Goal: Task Accomplishment & Management: Use online tool/utility

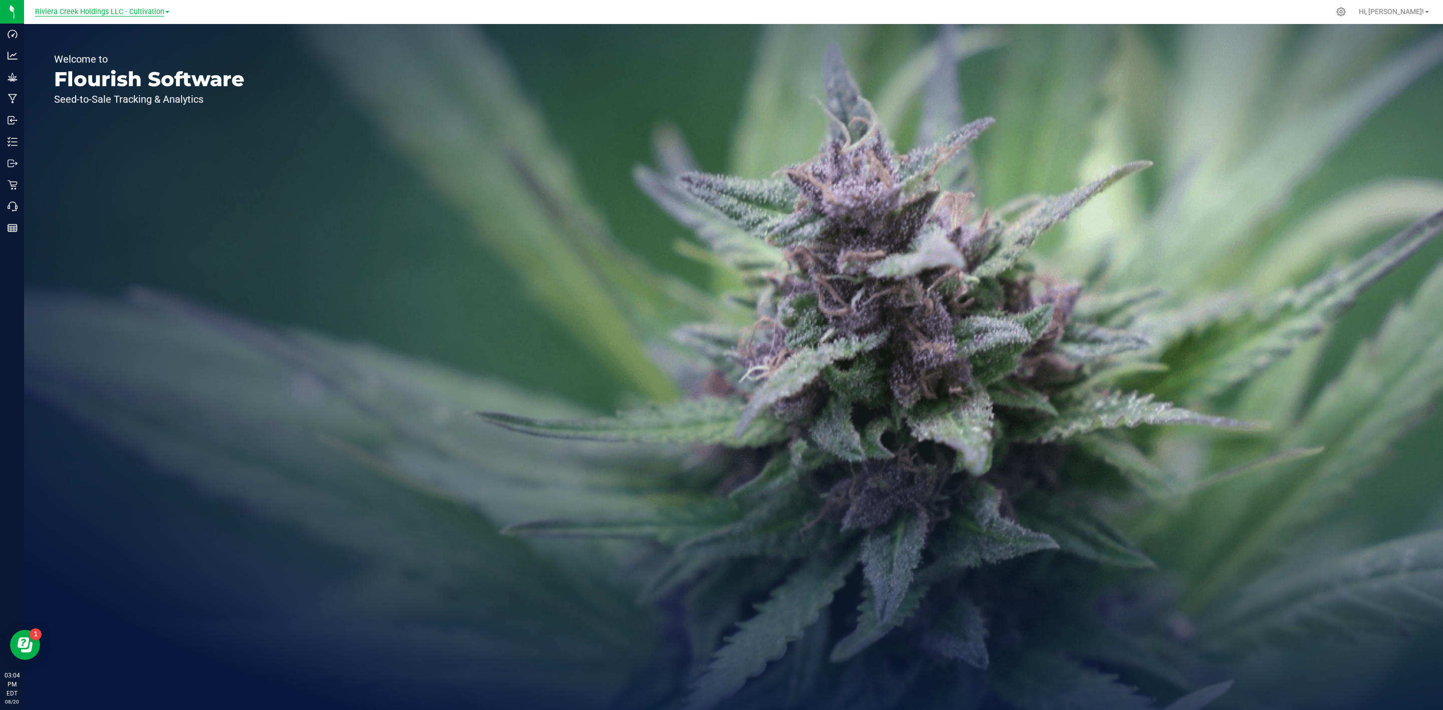
click at [130, 13] on span "Riviera Creek Holdings LLC - Cultivation" at bounding box center [99, 12] width 129 height 9
click at [150, 47] on link "Riviera Creek Holdings LLC - Processing" at bounding box center [102, 49] width 146 height 14
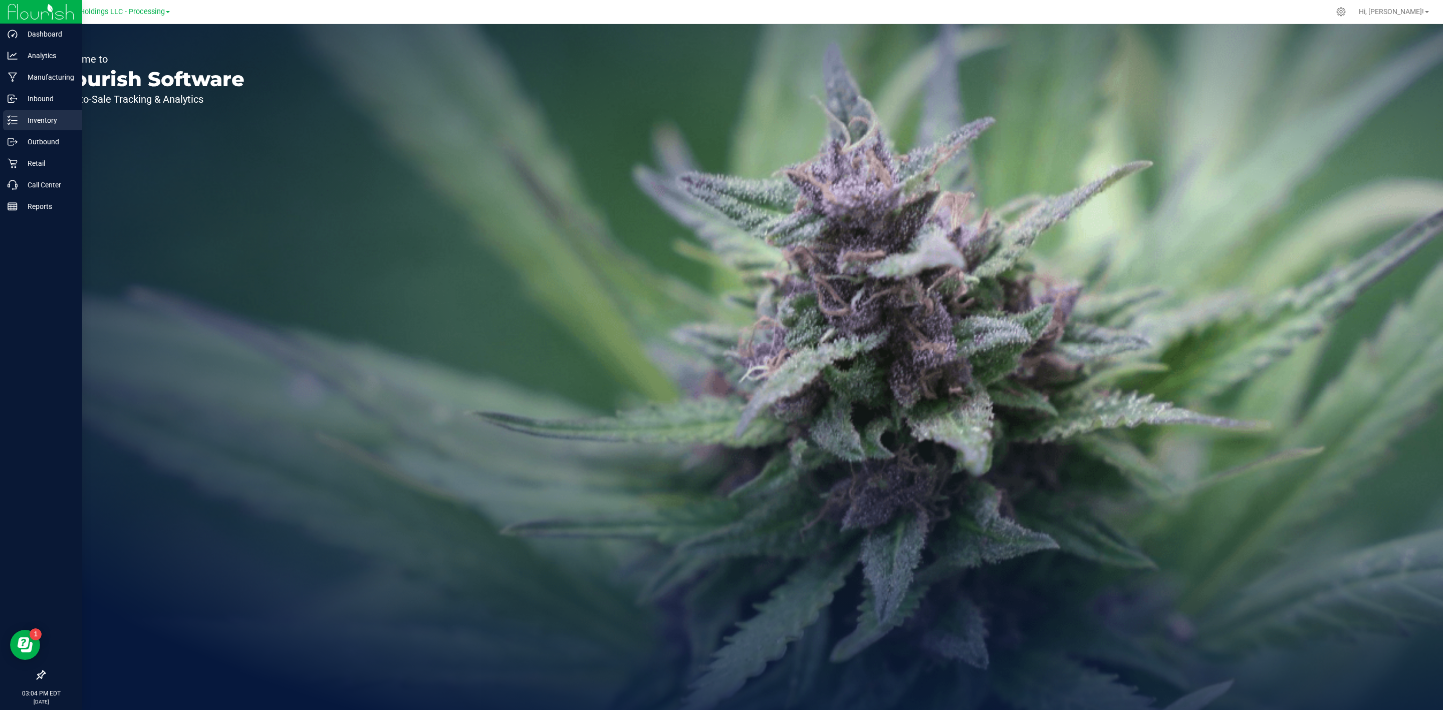
click at [18, 123] on p "Inventory" at bounding box center [48, 120] width 60 height 12
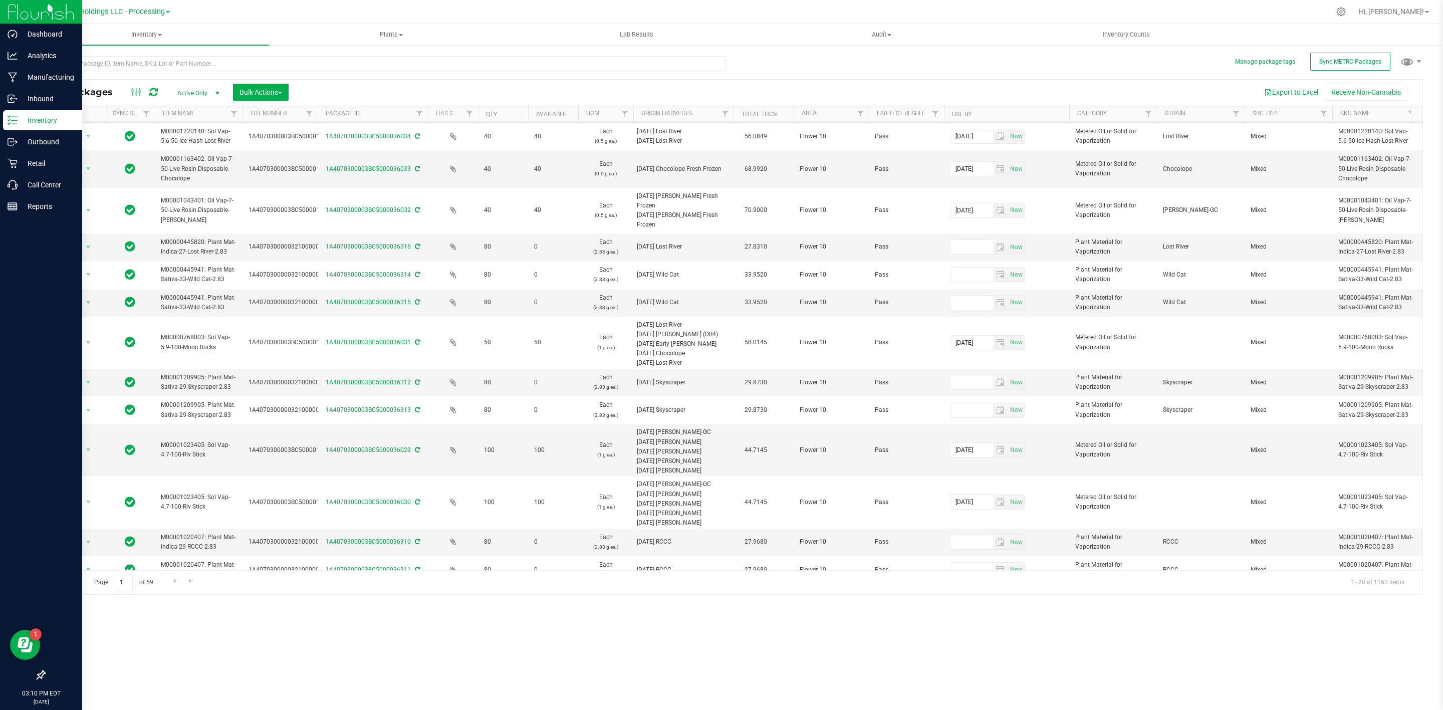
click at [38, 114] on p "Inventory" at bounding box center [48, 120] width 60 height 12
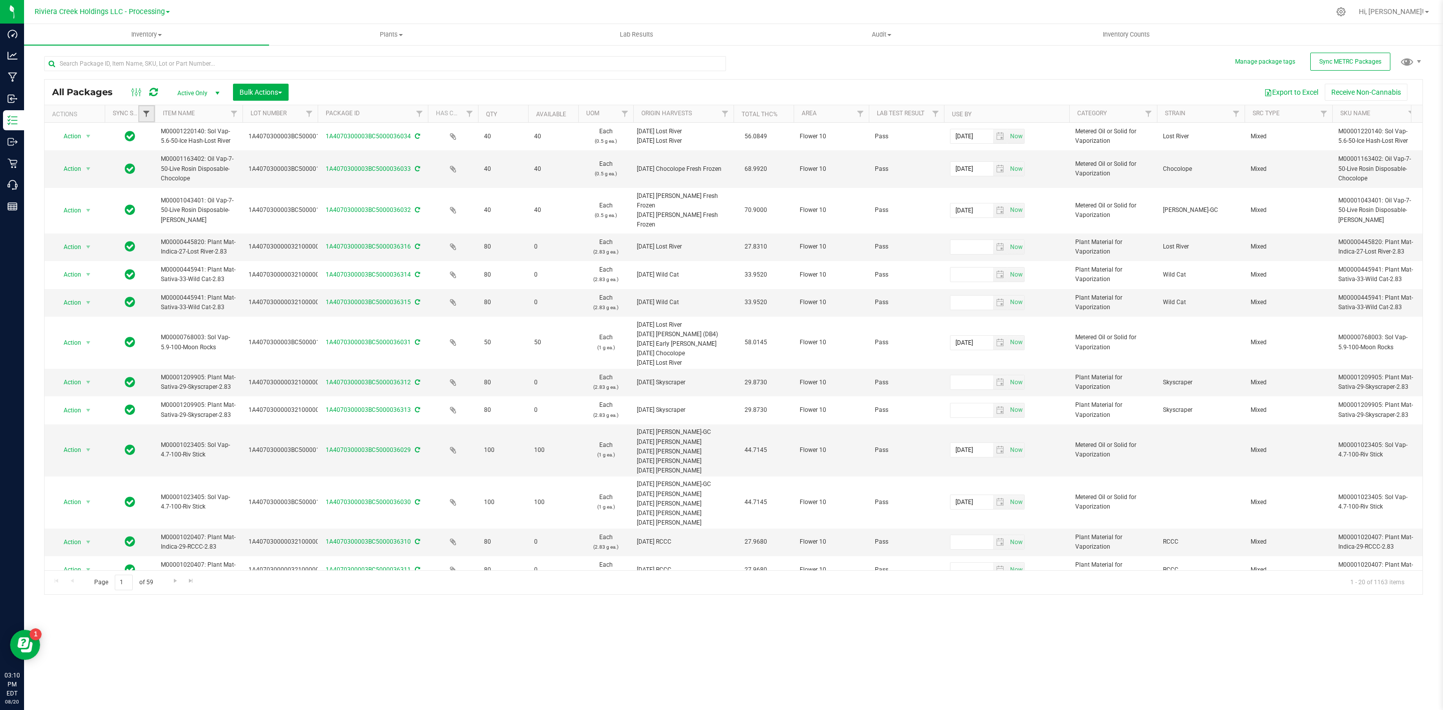
click at [150, 113] on span "Filter" at bounding box center [146, 114] width 8 height 8
click at [184, 197] on span "Out of sync" at bounding box center [174, 197] width 31 height 6
click at [155, 197] on input "Out of sync" at bounding box center [151, 197] width 7 height 7
checkbox input "true"
click at [168, 287] on button "Filter" at bounding box center [168, 276] width 48 height 22
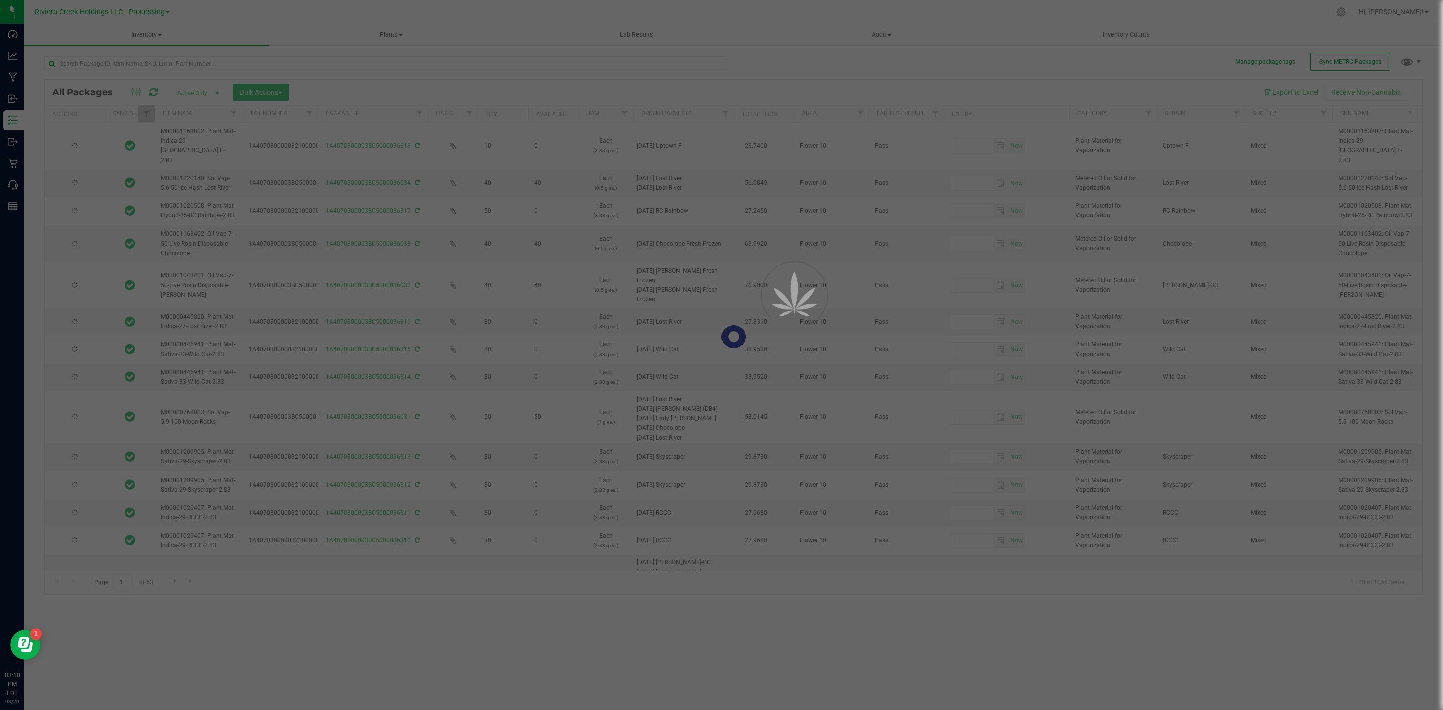
type input "2026-06-02"
type input "2026-07-06"
type input "2026-05-22"
type input "2026-06-26"
type input "2026-04-03"
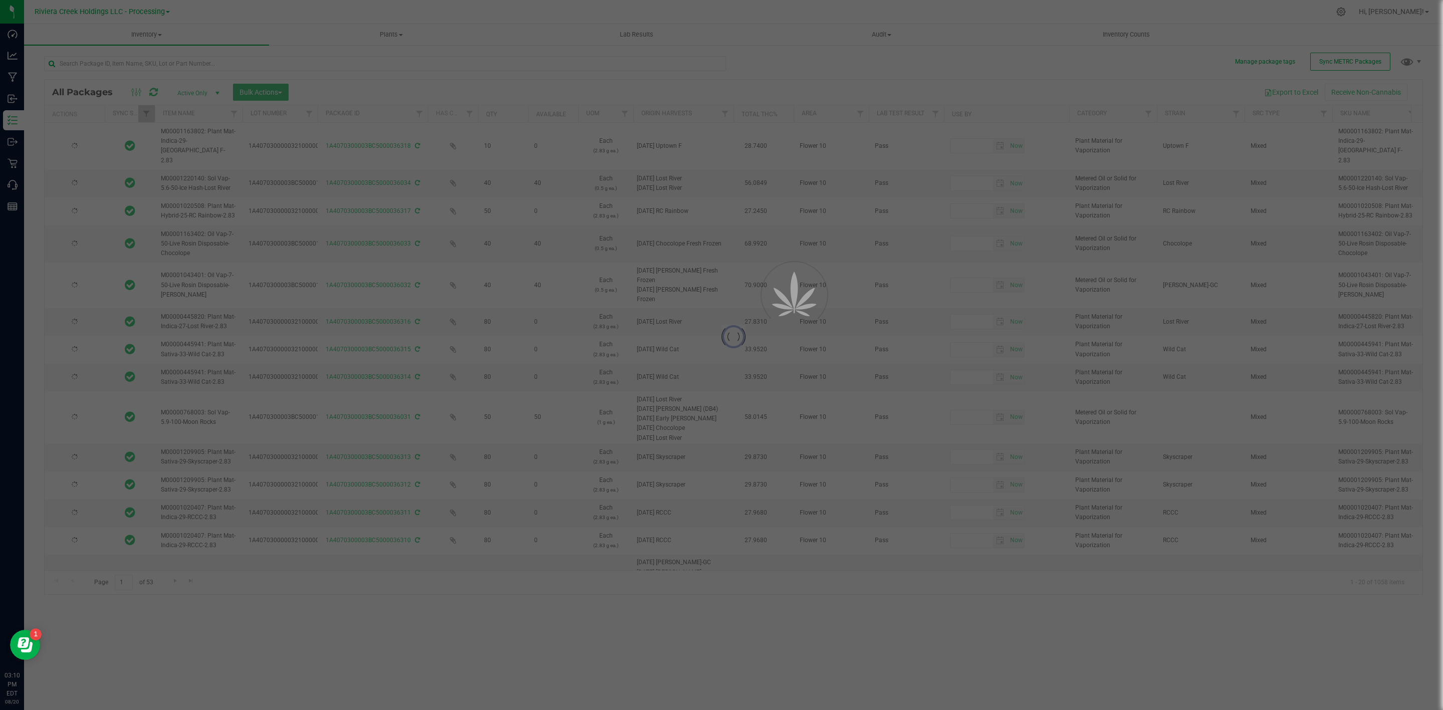
type input "2026-04-03"
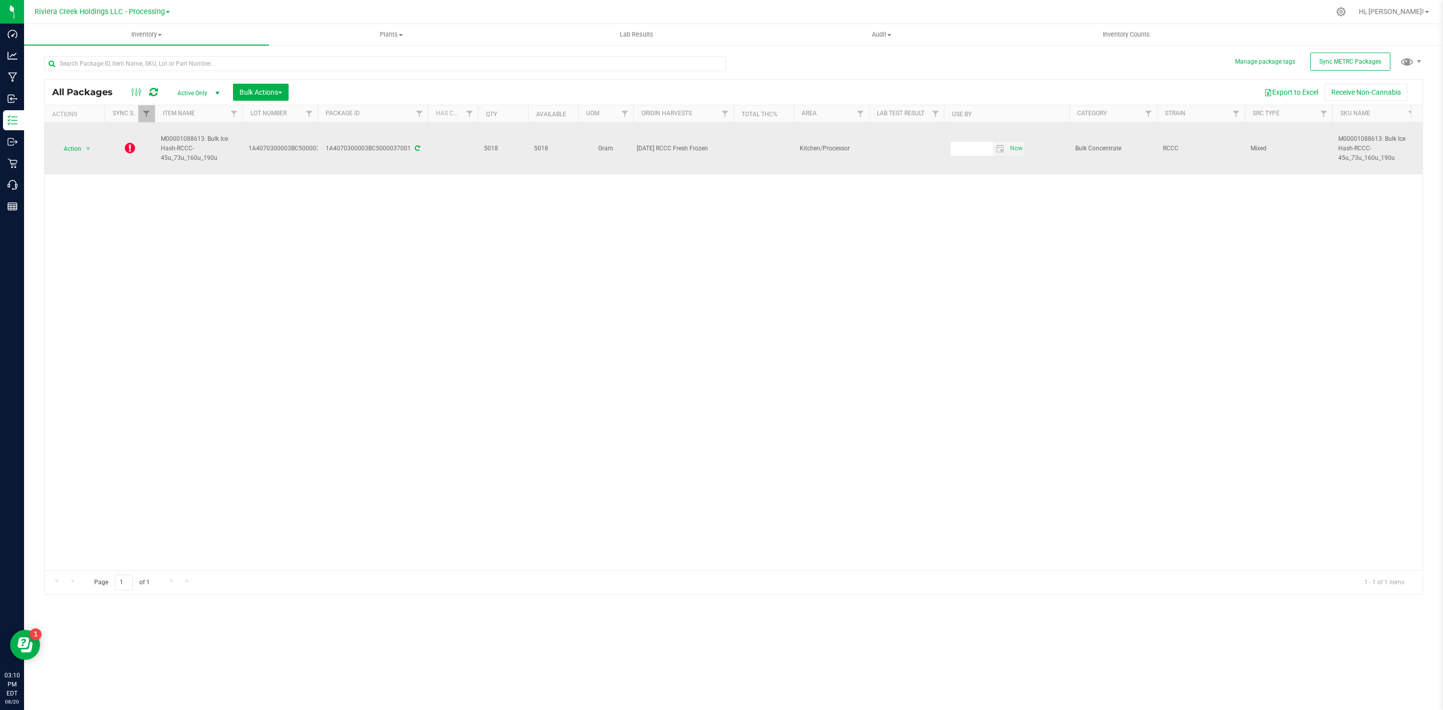
drag, startPoint x: 222, startPoint y: 158, endPoint x: 160, endPoint y: 136, distance: 66.6
click at [160, 136] on td "M00001088613: Bulk Ice Hash-RCCC-45u_73u_160u_190u" at bounding box center [199, 149] width 88 height 52
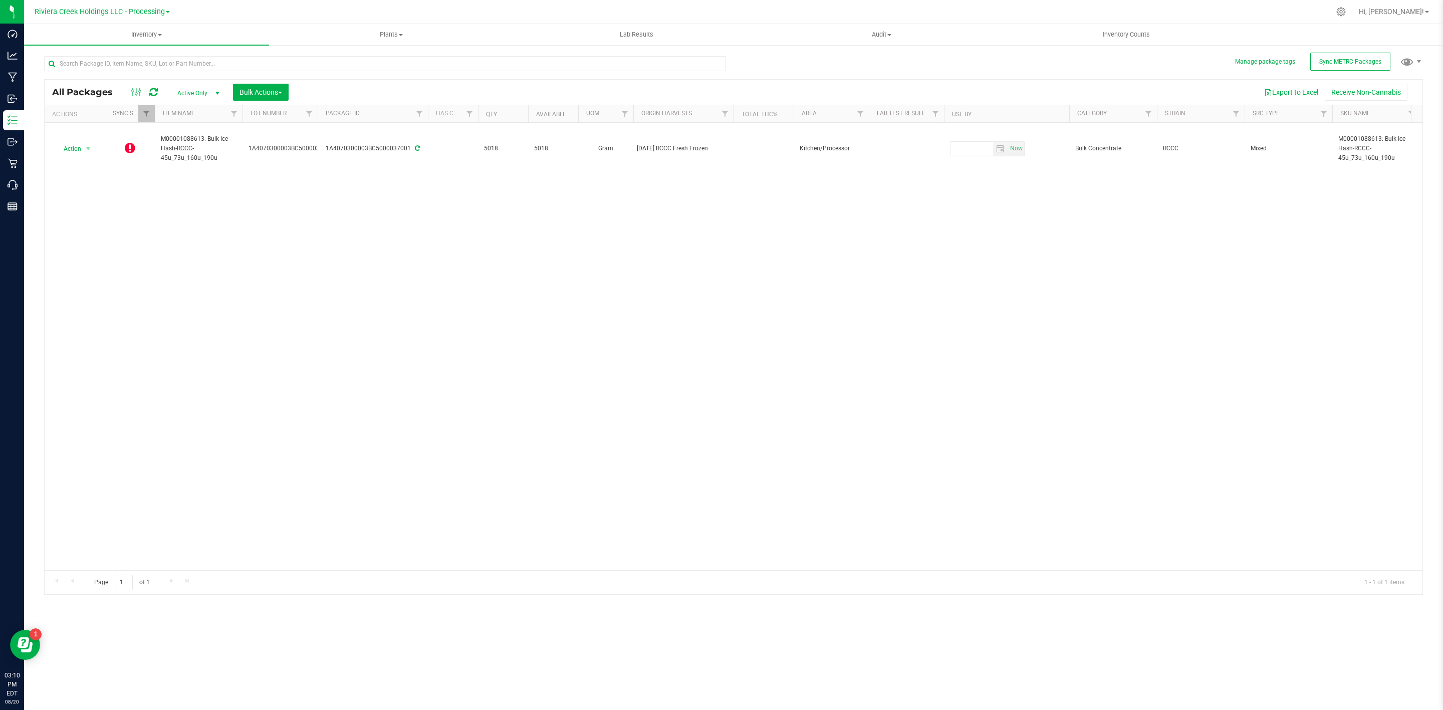
click at [279, 206] on div "Action Action Edit attributes Global inventory Lock package Package audit log P…" at bounding box center [734, 346] width 1378 height 447
drag, startPoint x: 319, startPoint y: 116, endPoint x: 386, endPoint y: 116, distance: 67.1
click at [386, 116] on div "Actions Sync Status Item Name Lot Number Package ID Has COA Qty Available UOM O…" at bounding box center [728, 113] width 1367 height 17
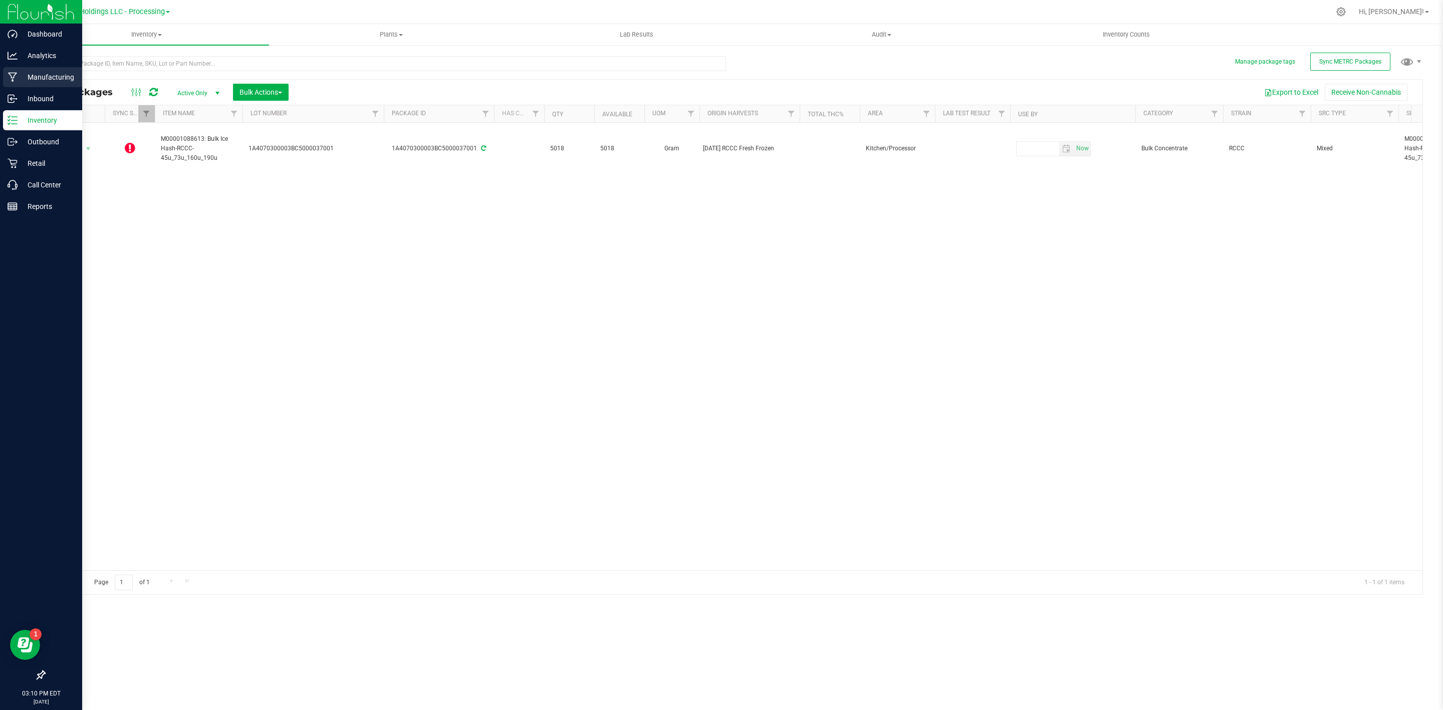
click at [47, 77] on p "Manufacturing" at bounding box center [48, 77] width 60 height 12
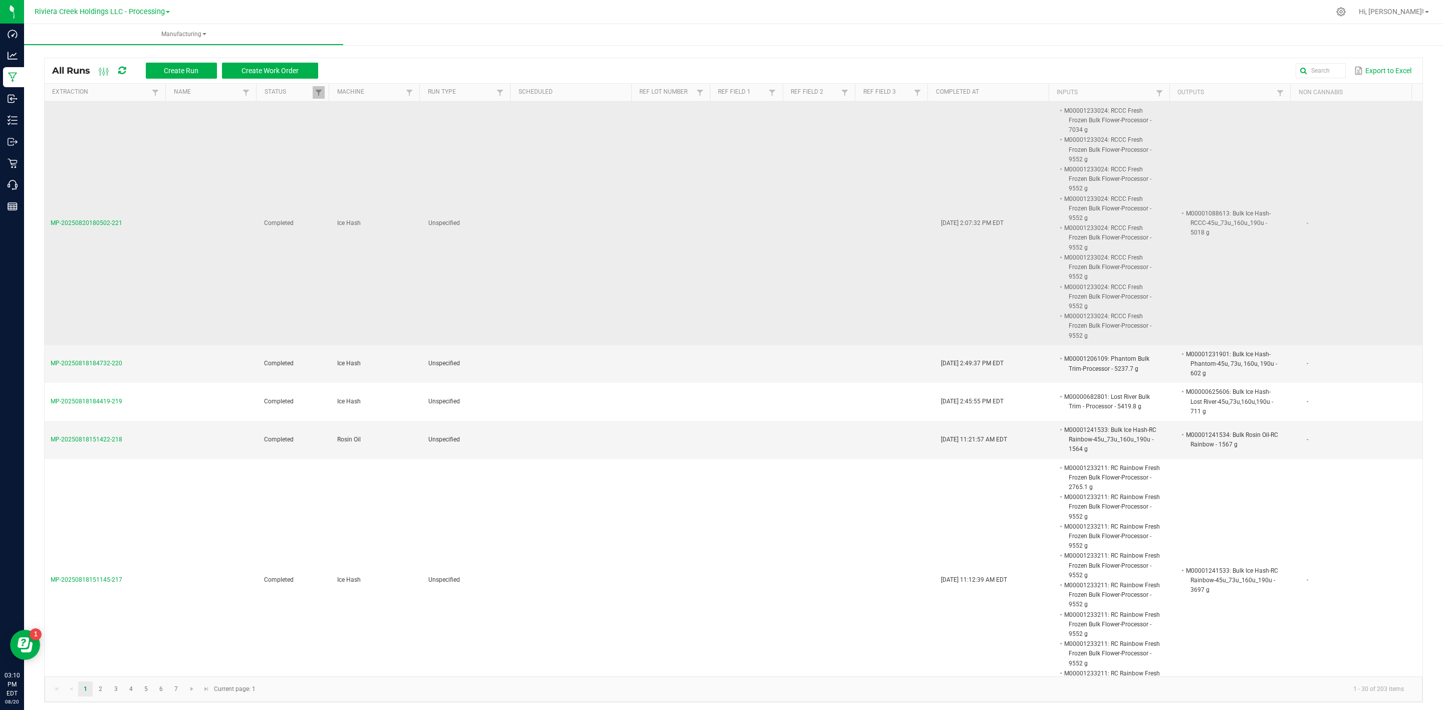
drag, startPoint x: 988, startPoint y: 227, endPoint x: 501, endPoint y: 192, distance: 487.7
click at [502, 192] on td "Unspecified" at bounding box center [468, 223] width 92 height 243
click at [107, 219] on span "MP-20250820180502-221" at bounding box center [87, 222] width 72 height 7
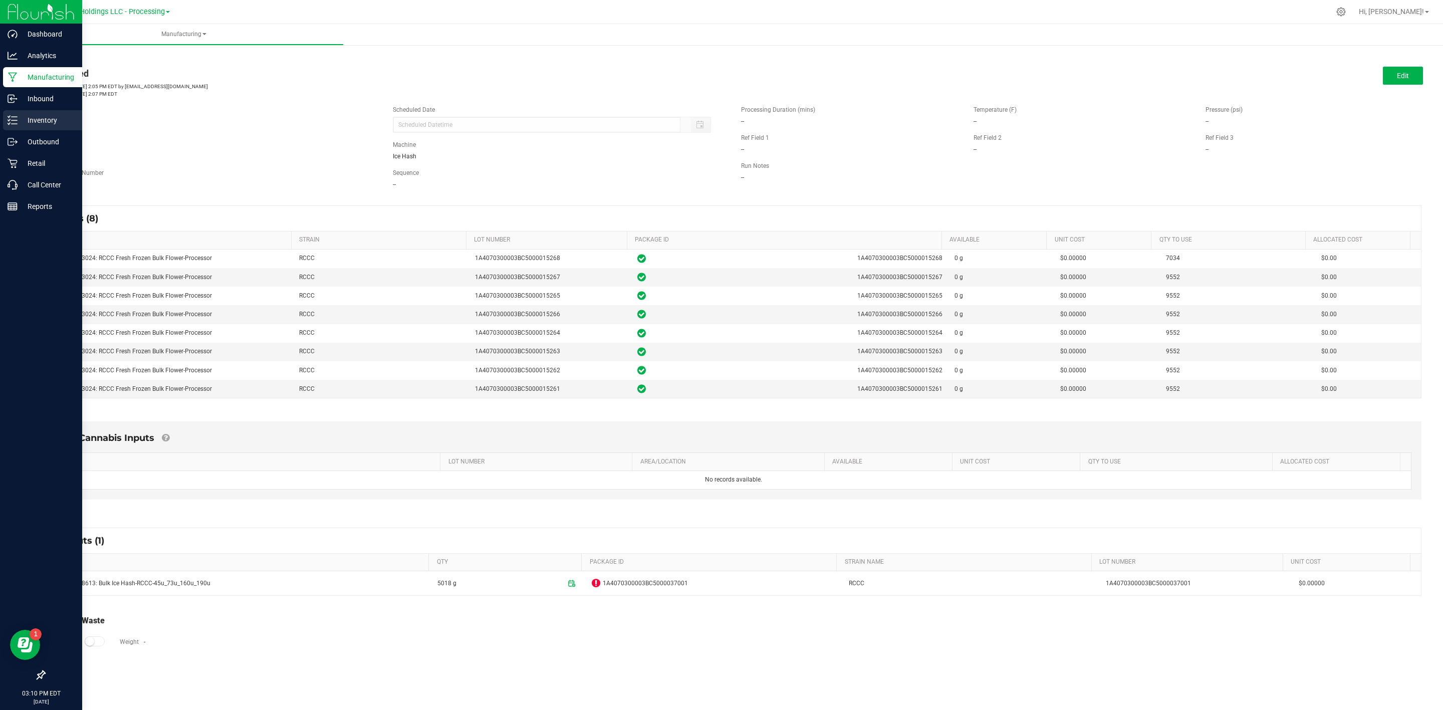
click at [14, 119] on icon at bounding box center [13, 120] width 10 height 10
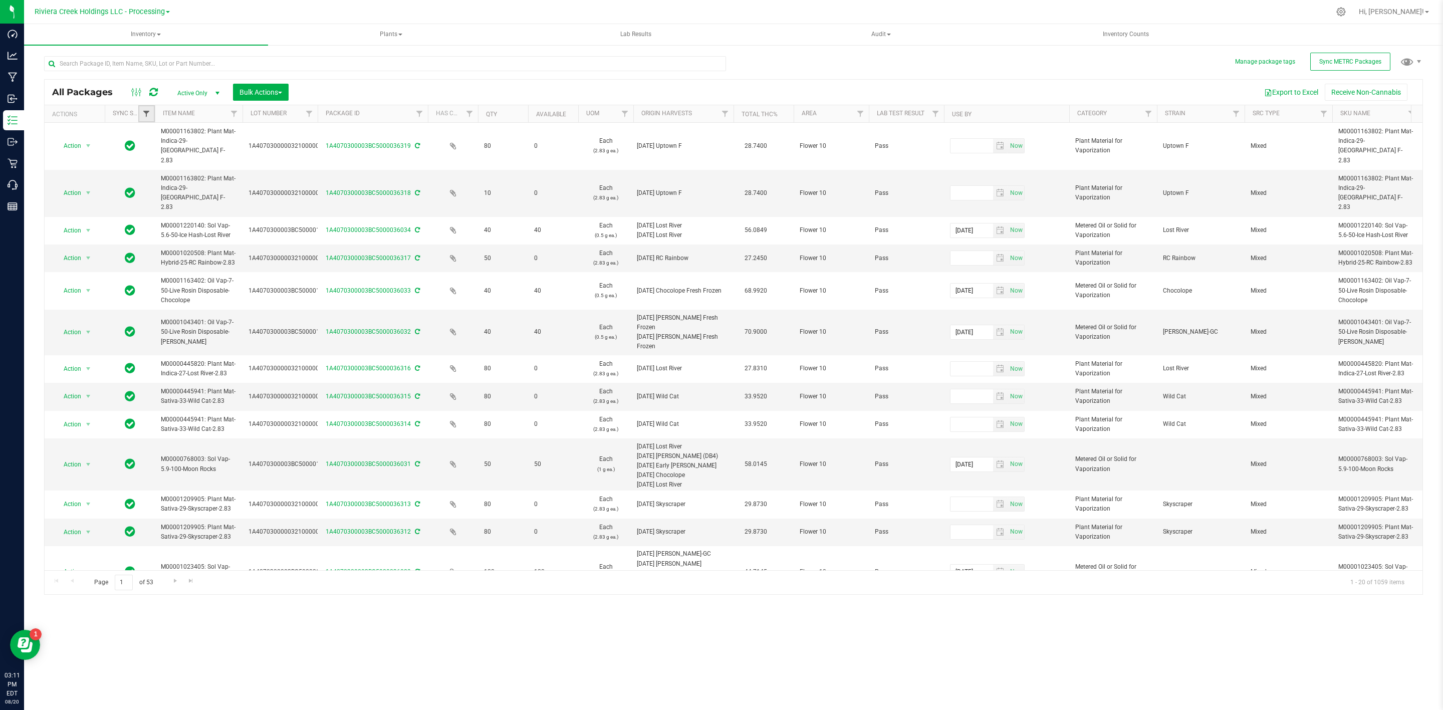
click at [150, 111] on span "Filter" at bounding box center [146, 114] width 8 height 8
click at [179, 197] on span "Out of sync" at bounding box center [174, 197] width 31 height 6
click at [155, 197] on input "Out of sync" at bounding box center [151, 197] width 7 height 7
checkbox input "true"
click at [172, 279] on button "Filter" at bounding box center [168, 276] width 48 height 22
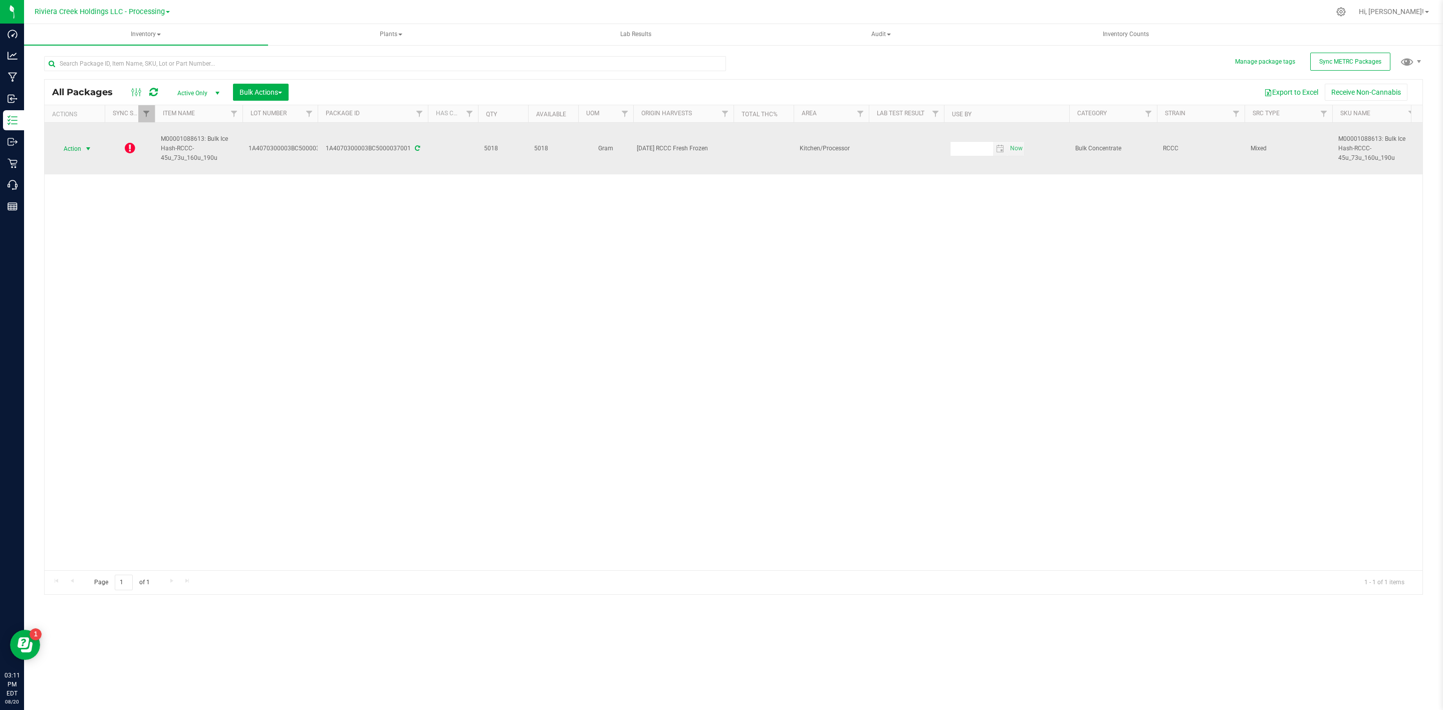
click at [66, 149] on span "Action" at bounding box center [68, 149] width 27 height 14
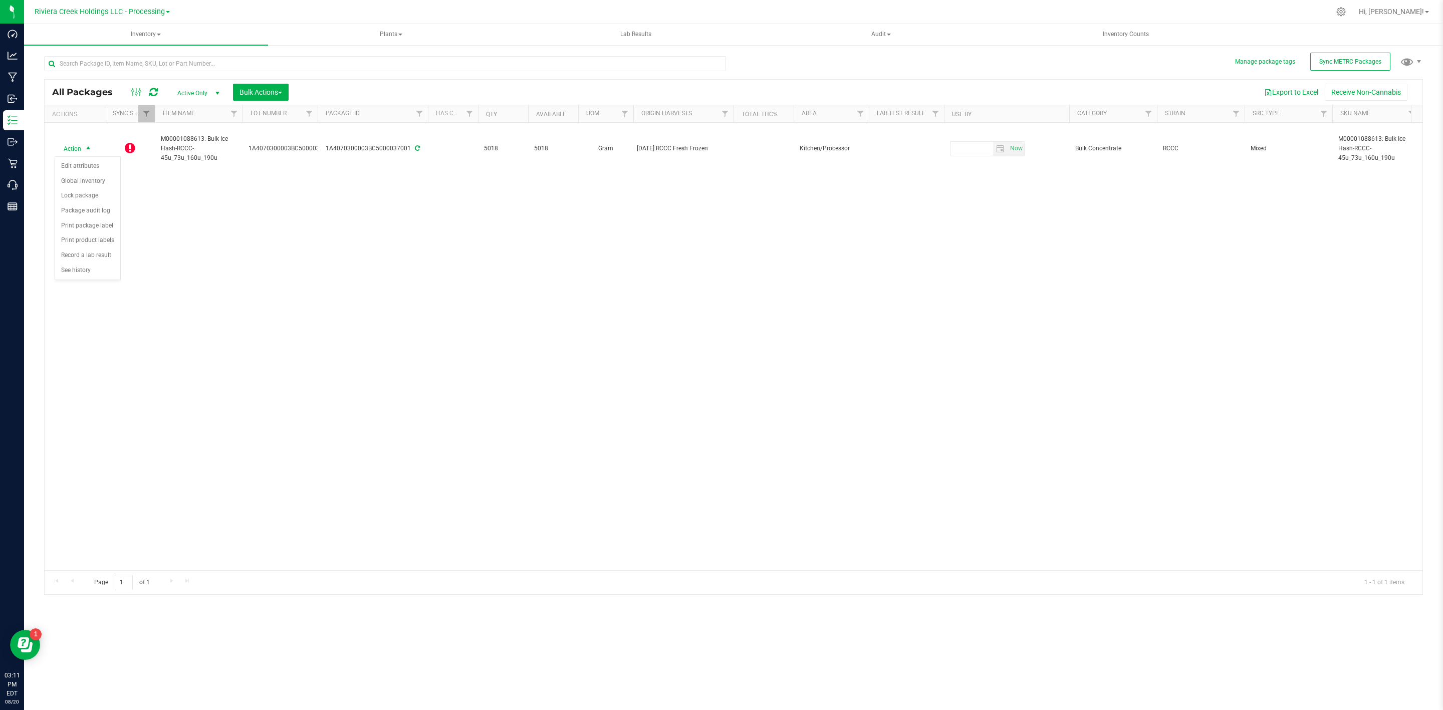
click at [167, 228] on div "Action Action Edit attributes Global inventory Lock package Package audit log P…" at bounding box center [734, 346] width 1378 height 447
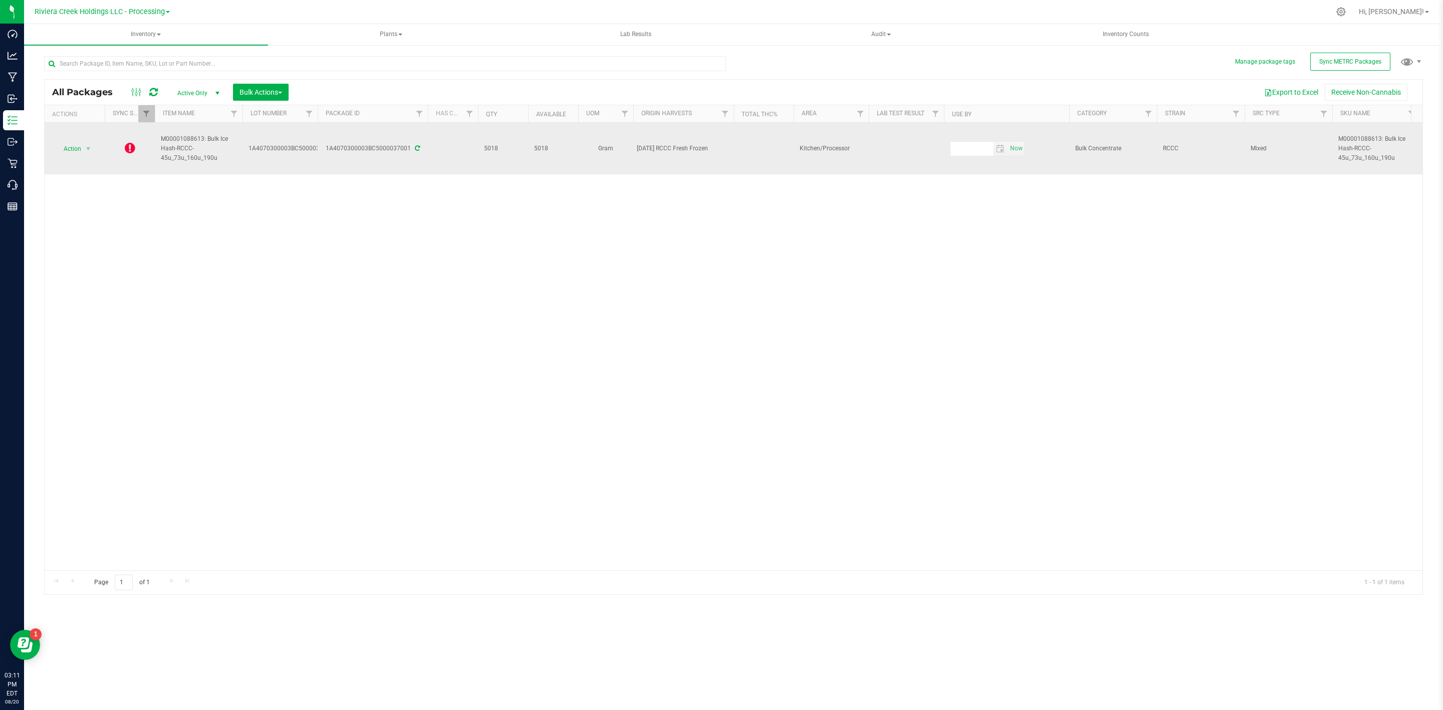
click at [138, 146] on td at bounding box center [130, 149] width 50 height 52
click at [128, 147] on icon at bounding box center [130, 148] width 11 height 12
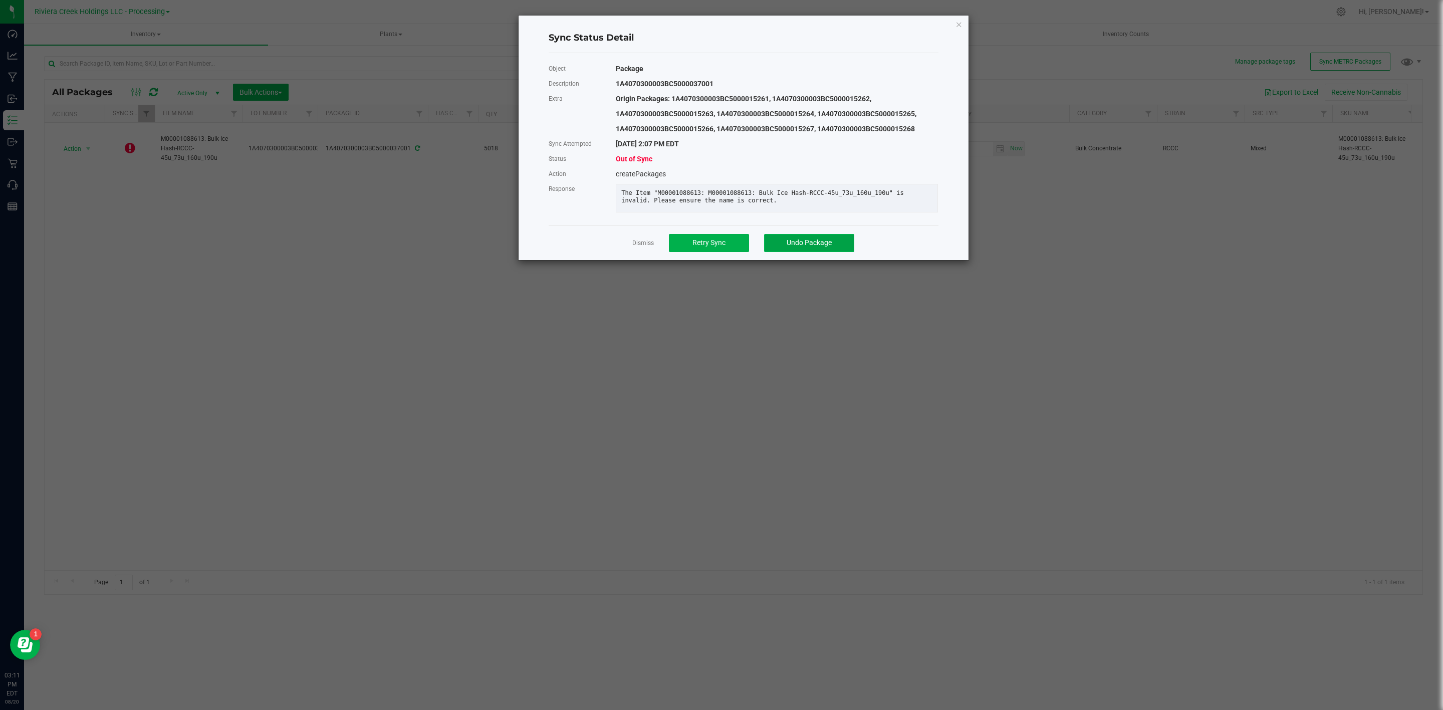
click at [797, 249] on button "Undo Package" at bounding box center [809, 243] width 90 height 18
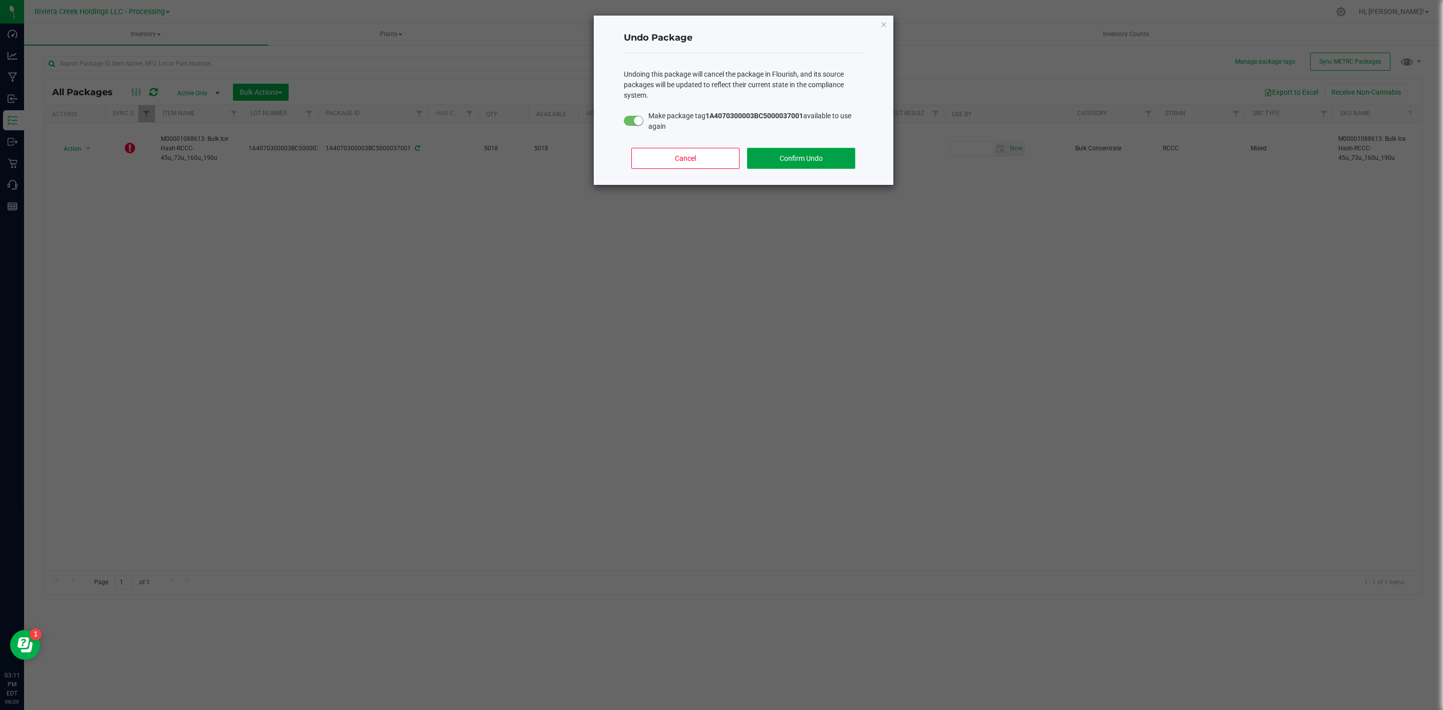
click at [809, 154] on button "Confirm Undo" at bounding box center [801, 158] width 108 height 21
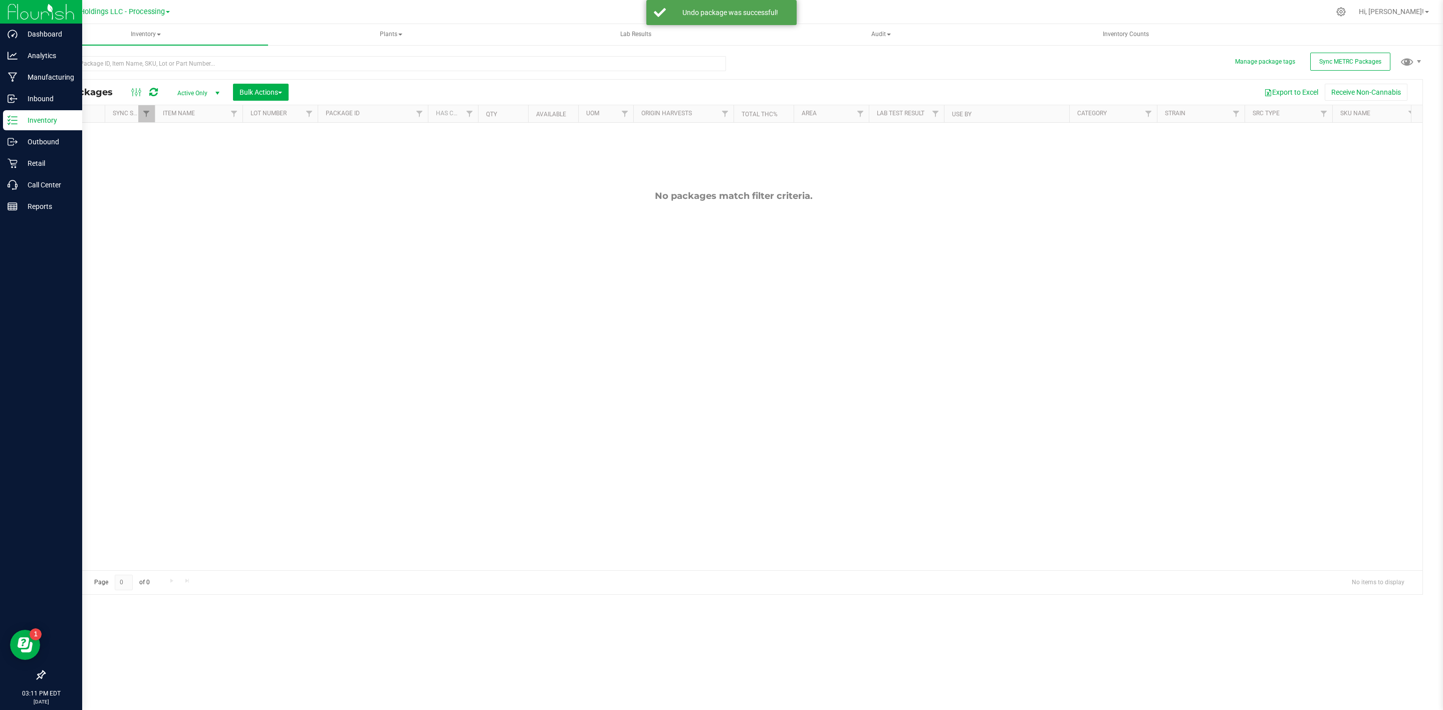
click at [41, 111] on div "Inventory" at bounding box center [42, 120] width 79 height 20
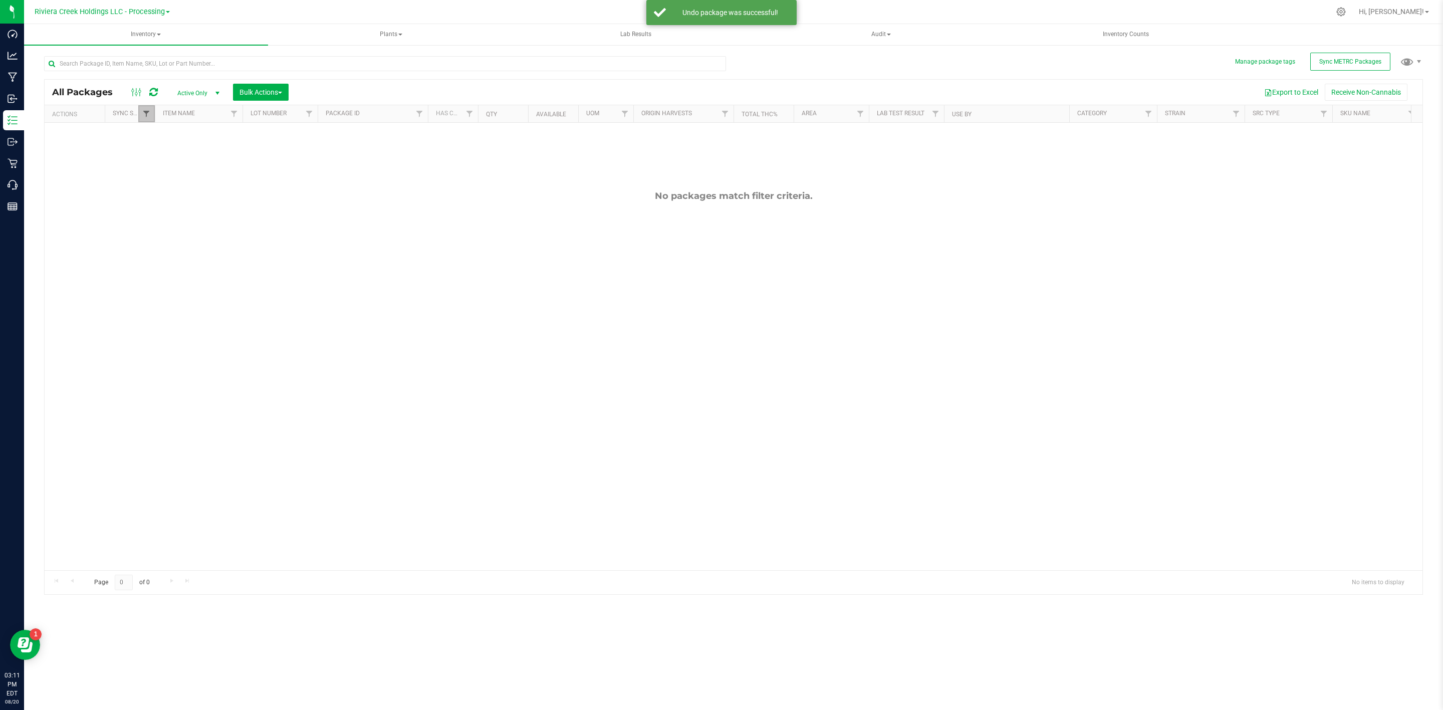
click at [147, 115] on span "Filter" at bounding box center [146, 114] width 8 height 8
click at [265, 91] on span "Bulk Actions" at bounding box center [260, 92] width 43 height 8
click at [276, 121] on div "Add to manufacturing run" at bounding box center [283, 116] width 89 height 16
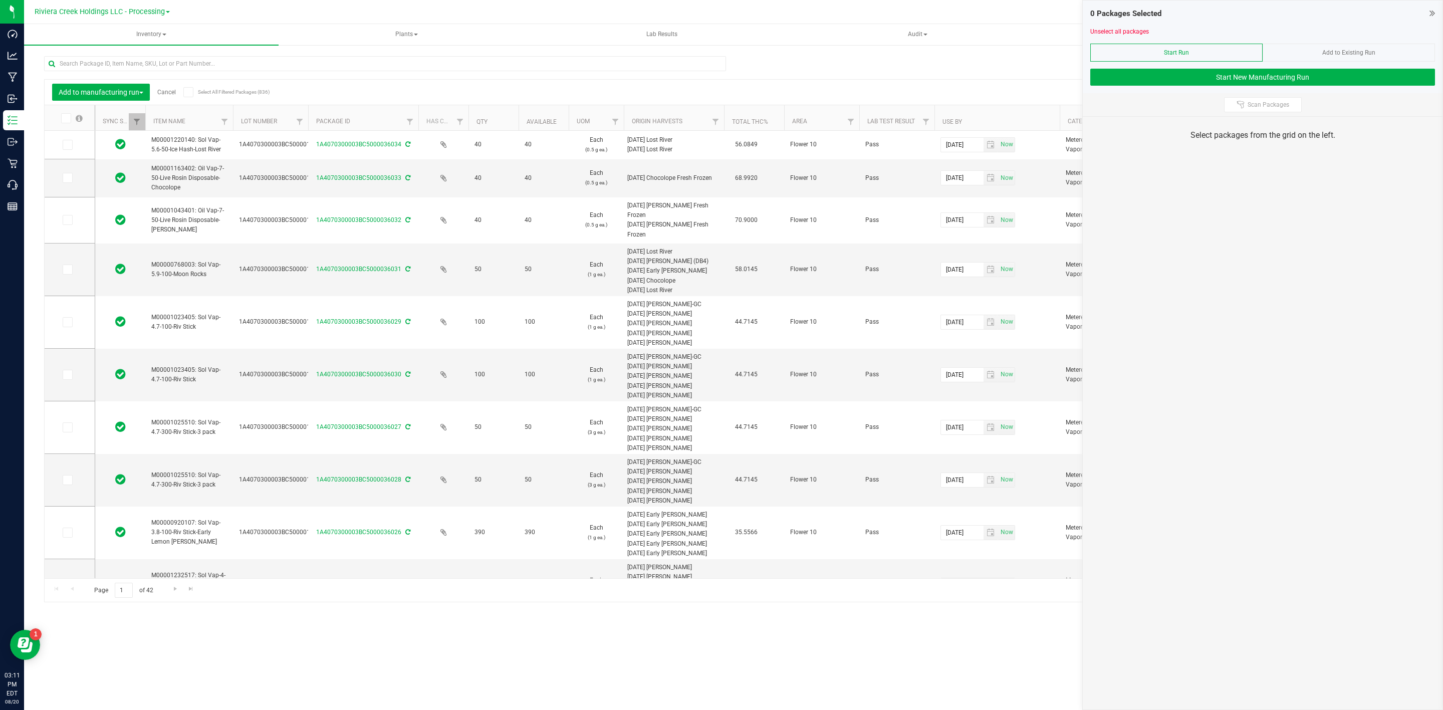
click at [101, 52] on div at bounding box center [388, 63] width 689 height 32
click at [101, 62] on input "text" at bounding box center [385, 63] width 682 height 15
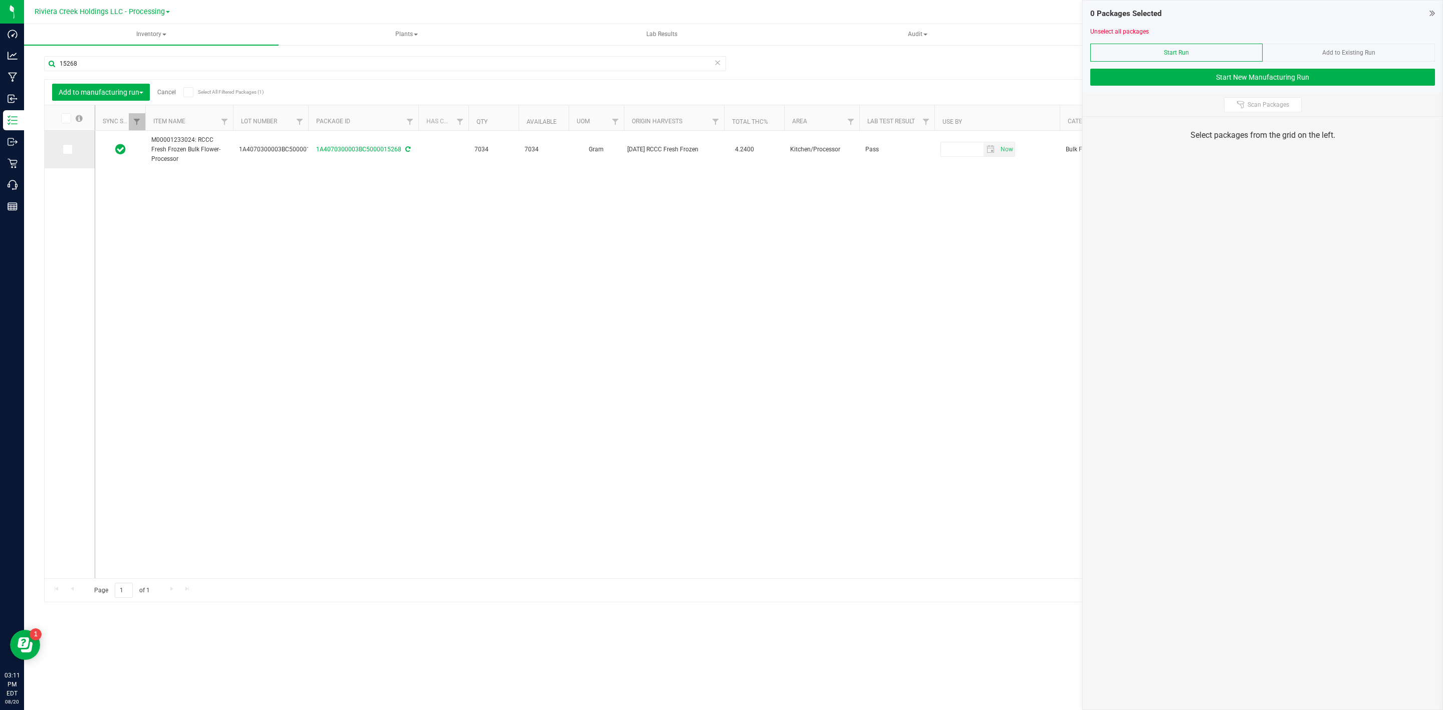
click at [70, 149] on icon at bounding box center [67, 149] width 7 height 0
click at [0, 0] on input "checkbox" at bounding box center [0, 0] width 0 height 0
click at [124, 65] on input "15268" at bounding box center [385, 63] width 682 height 15
click at [63, 149] on span at bounding box center [68, 149] width 10 height 10
click at [0, 0] on input "checkbox" at bounding box center [0, 0] width 0 height 0
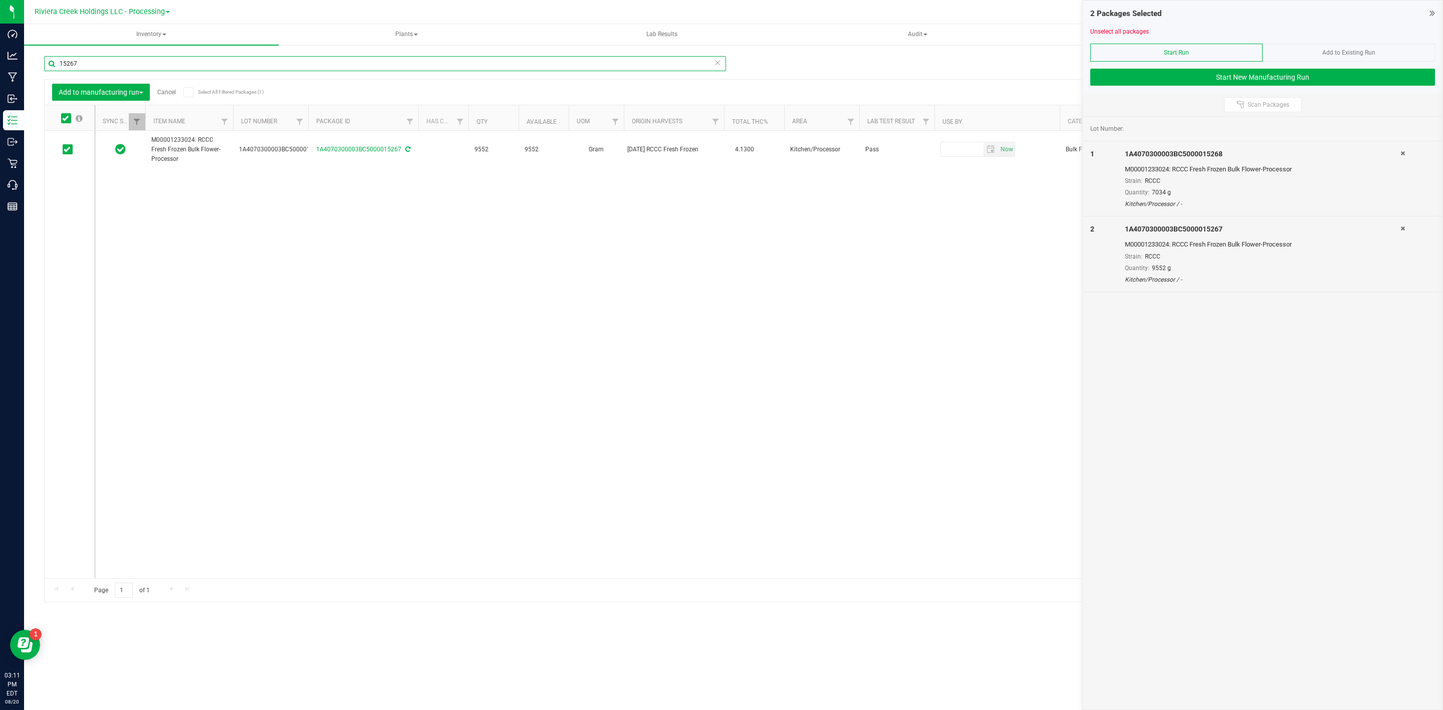
click at [153, 59] on input "15267" at bounding box center [385, 63] width 682 height 15
click at [72, 148] on span at bounding box center [68, 149] width 10 height 10
click at [0, 0] on input "checkbox" at bounding box center [0, 0] width 0 height 0
click at [140, 66] on input "15265" at bounding box center [385, 63] width 682 height 15
click at [65, 154] on span at bounding box center [68, 149] width 10 height 10
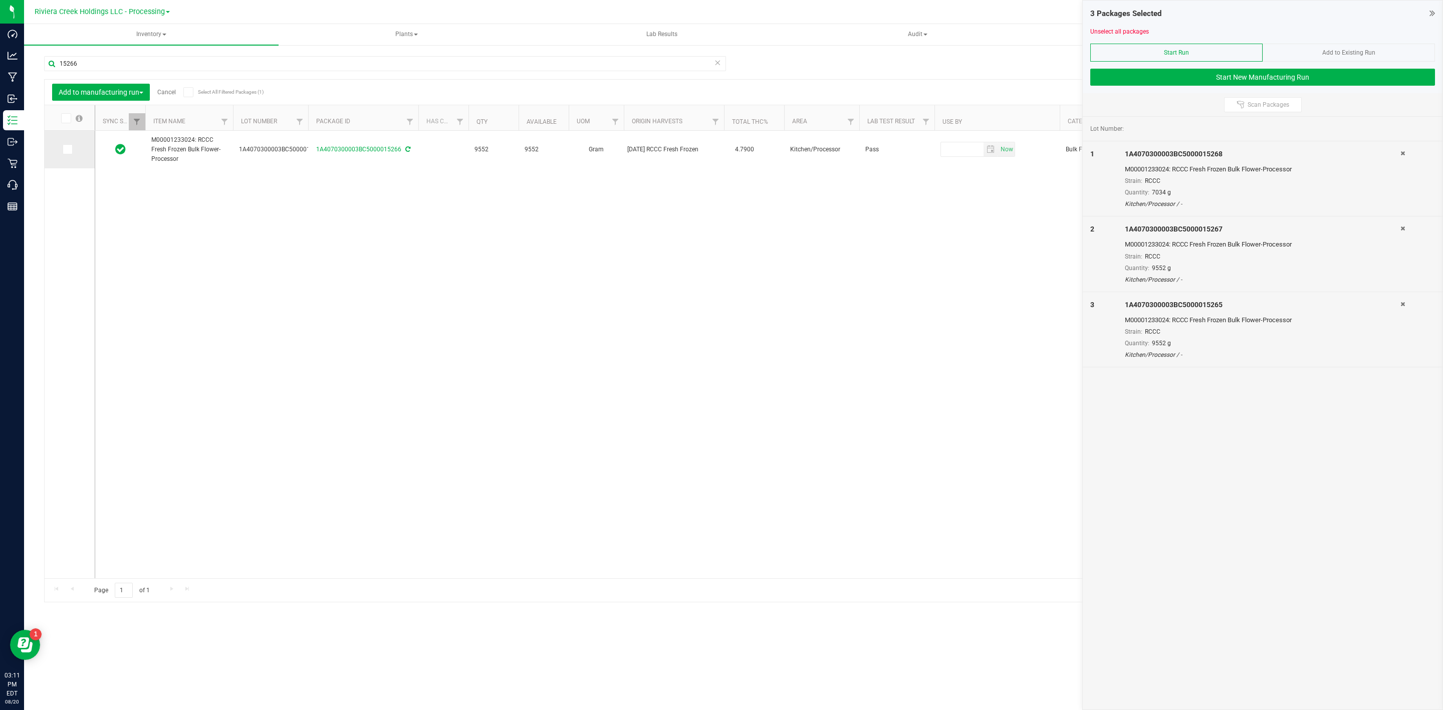
click at [0, 0] on input "checkbox" at bounding box center [0, 0] width 0 height 0
click at [154, 60] on input "15266" at bounding box center [385, 63] width 682 height 15
click at [65, 149] on icon at bounding box center [67, 149] width 7 height 0
click at [0, 0] on input "checkbox" at bounding box center [0, 0] width 0 height 0
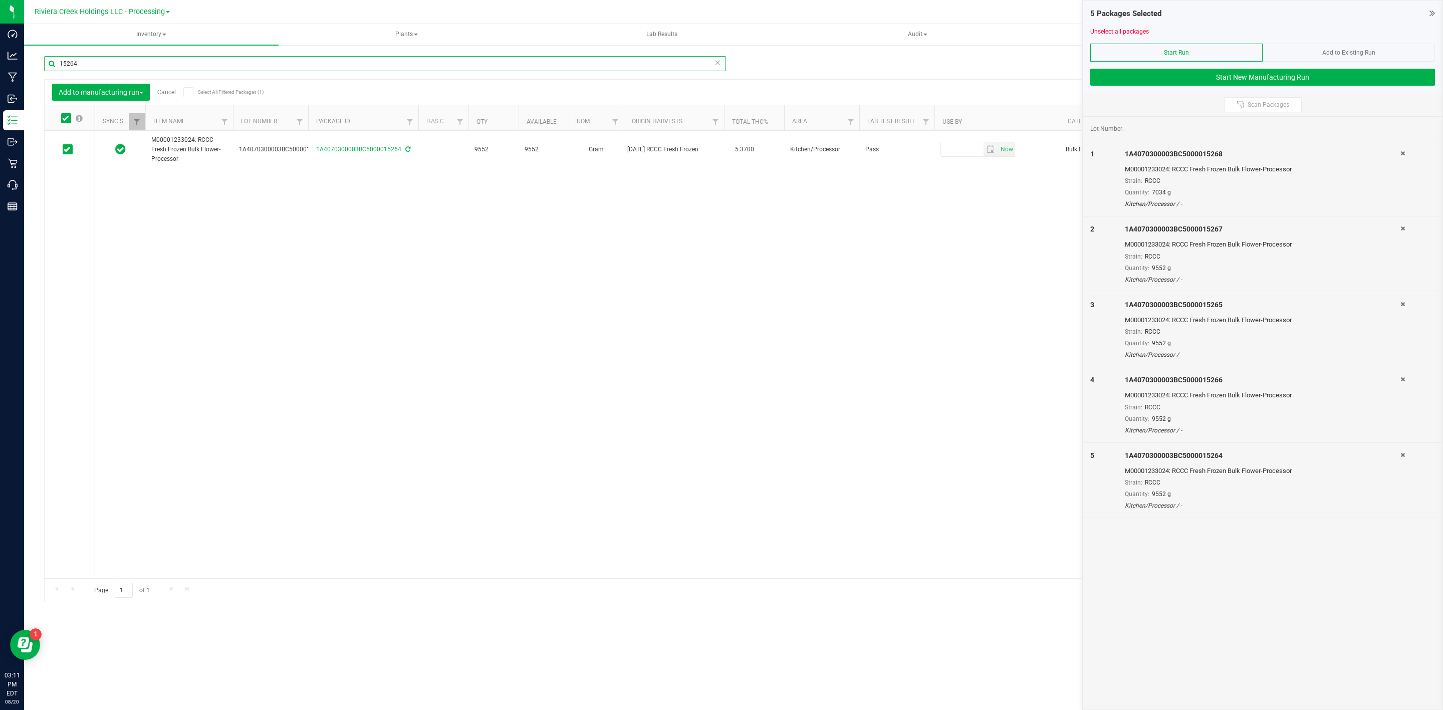
click at [119, 64] on input "15264" at bounding box center [385, 63] width 682 height 15
click at [187, 68] on input "15263" at bounding box center [385, 63] width 682 height 15
click at [65, 155] on td at bounding box center [70, 150] width 50 height 38
click at [68, 149] on icon at bounding box center [67, 149] width 7 height 0
click at [0, 0] on input "checkbox" at bounding box center [0, 0] width 0 height 0
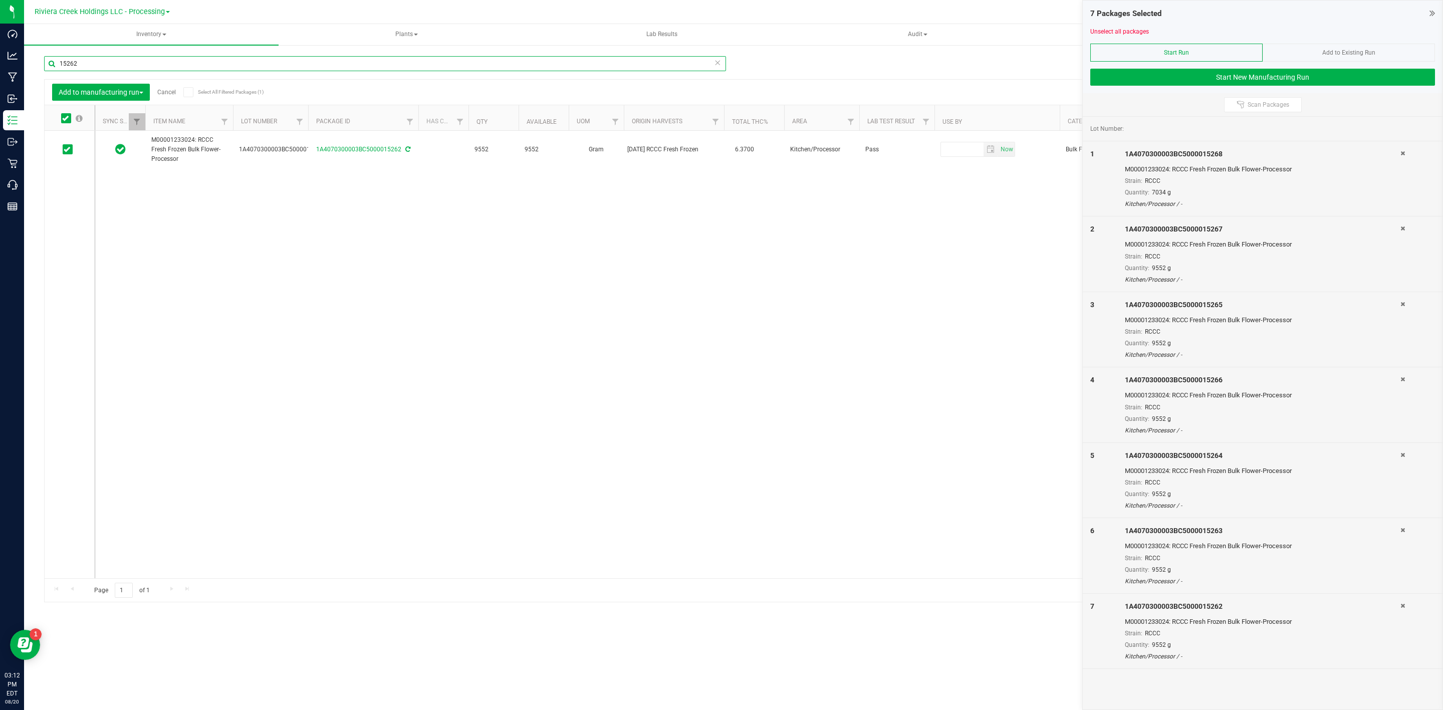
click at [140, 68] on input "15262" at bounding box center [385, 63] width 682 height 15
type input "15261"
click at [65, 149] on icon at bounding box center [67, 149] width 7 height 0
click at [0, 0] on input "checkbox" at bounding box center [0, 0] width 0 height 0
click at [1278, 81] on button "Start New Manufacturing Run" at bounding box center [1262, 77] width 345 height 17
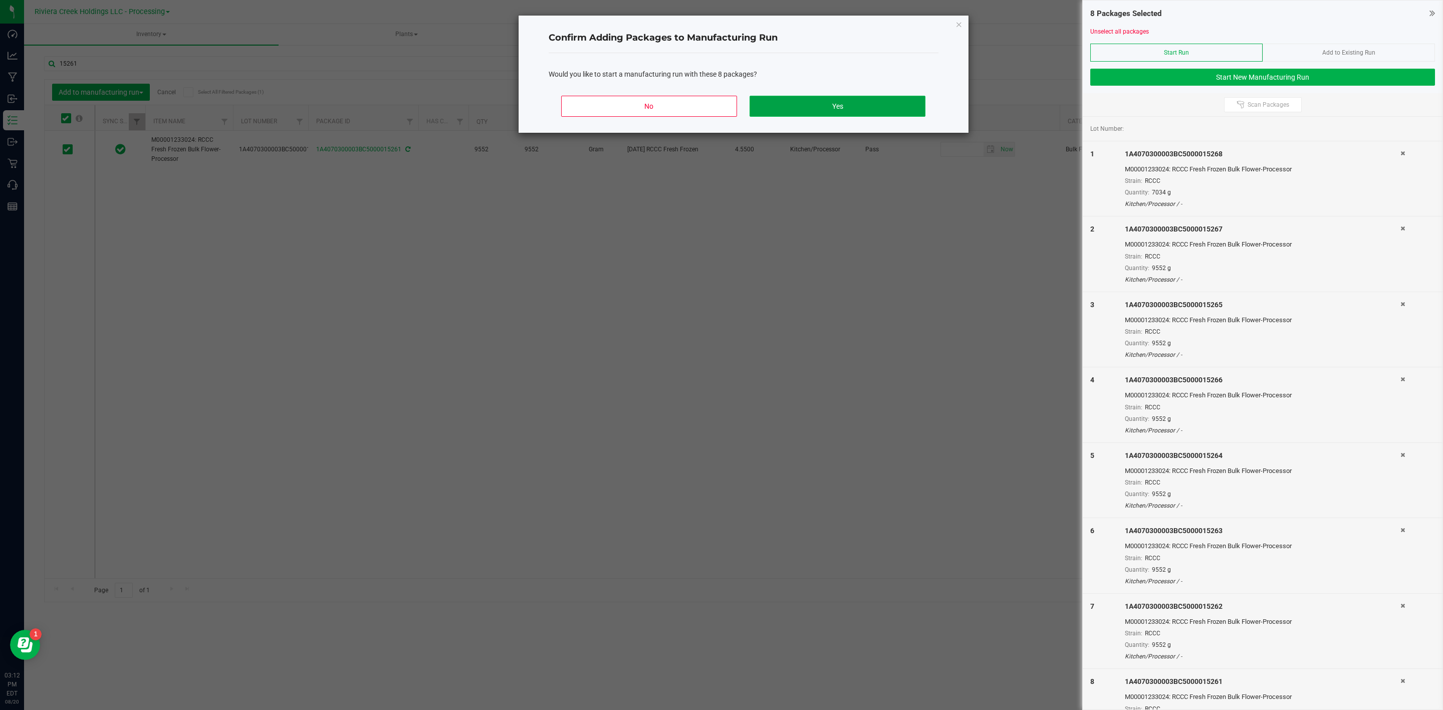
click at [813, 108] on button "Yes" at bounding box center [837, 106] width 175 height 21
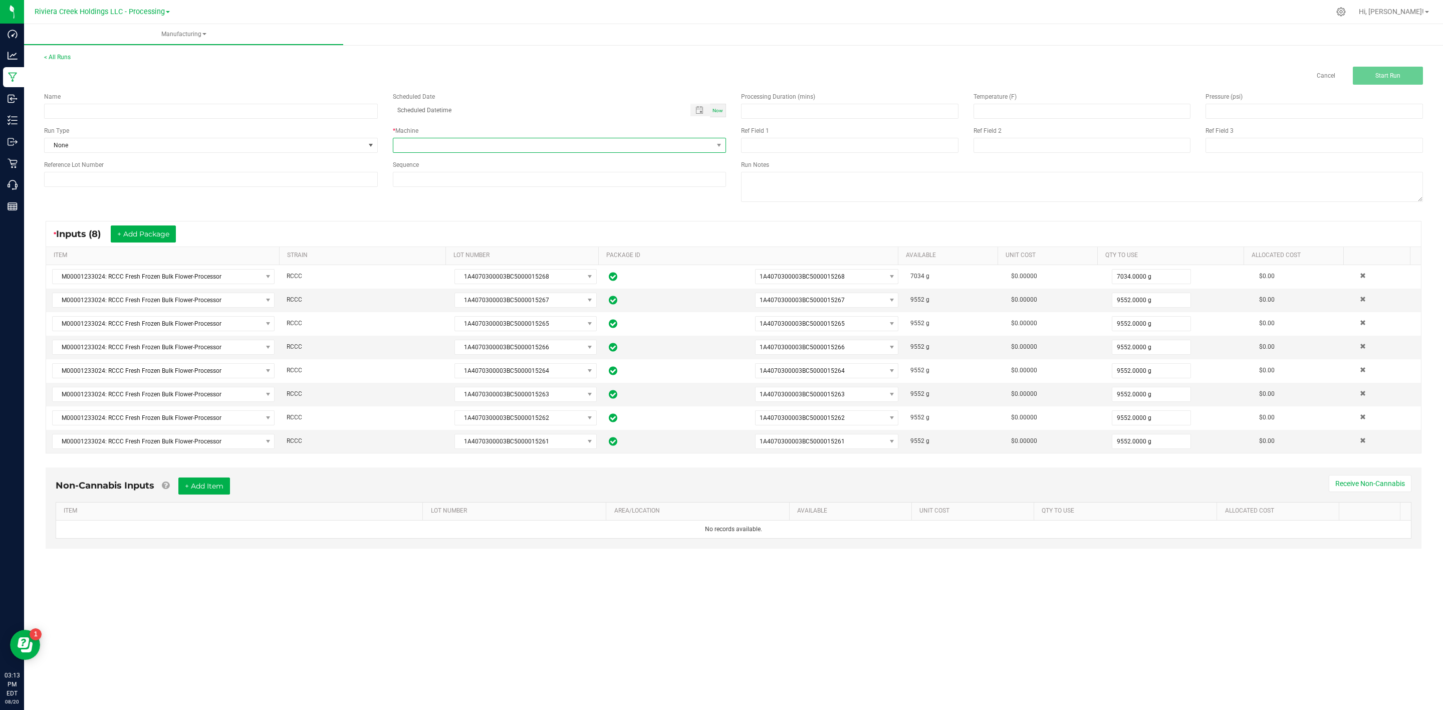
click at [446, 142] on span at bounding box center [553, 145] width 320 height 14
type input "ice"
click at [457, 189] on li "Ice Hash" at bounding box center [559, 188] width 333 height 17
click at [1377, 74] on span "Start Run" at bounding box center [1387, 75] width 25 height 7
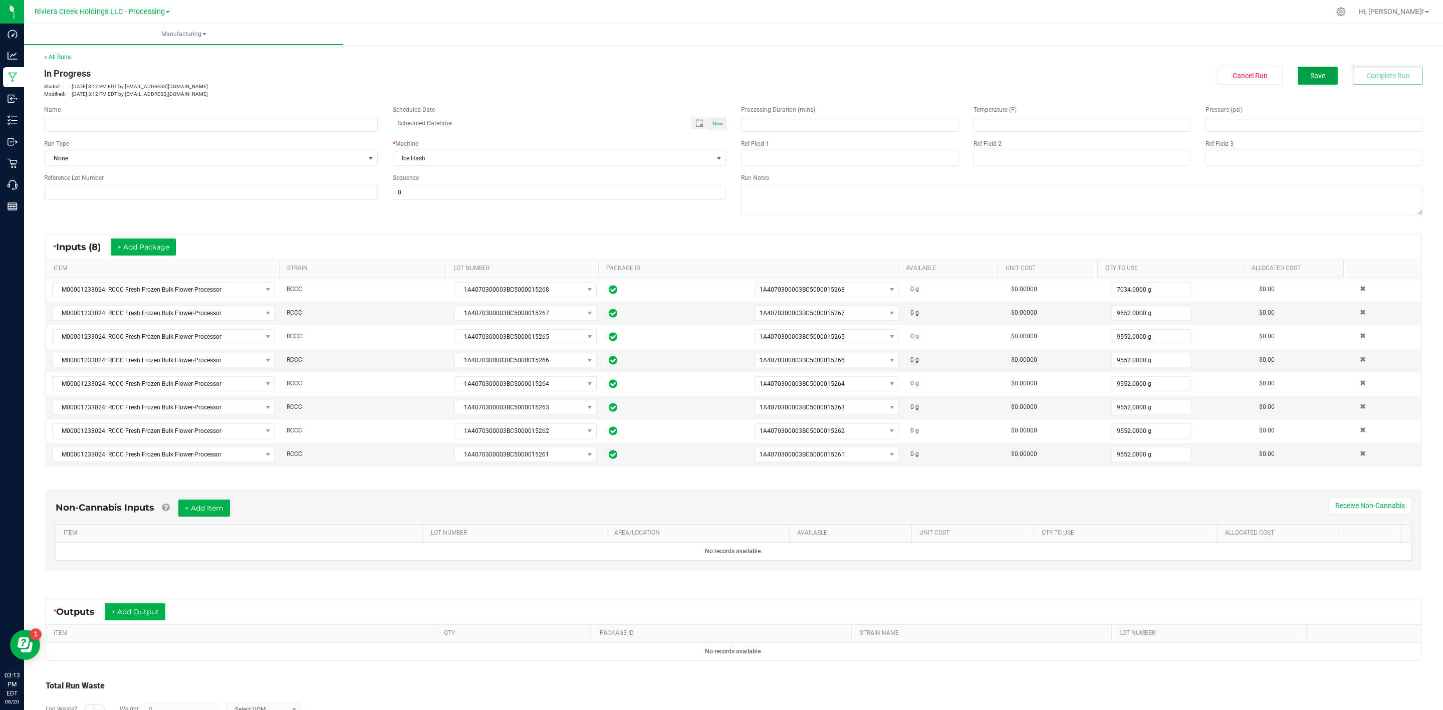
click at [1310, 76] on span "Save" at bounding box center [1317, 76] width 15 height 8
click at [1346, 11] on icon at bounding box center [1341, 12] width 10 height 10
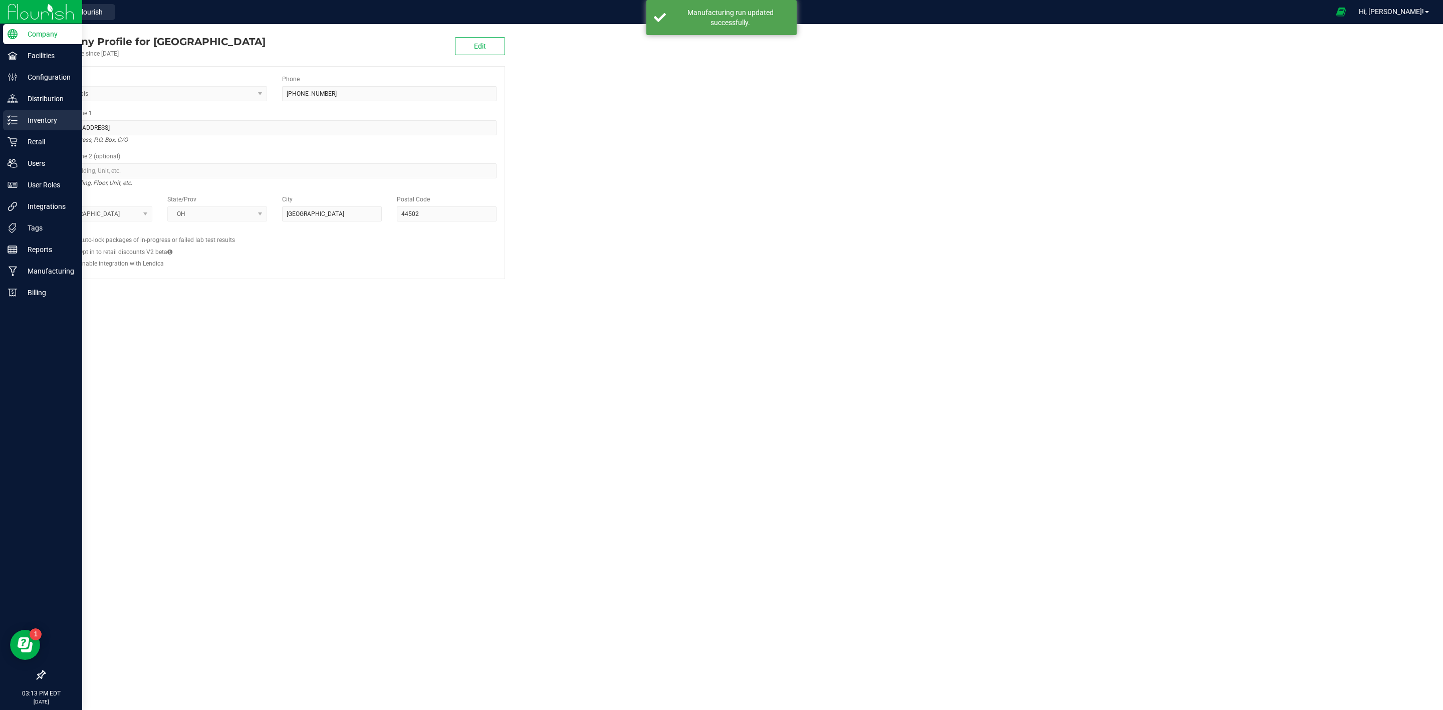
click at [19, 116] on p "Inventory" at bounding box center [48, 120] width 60 height 12
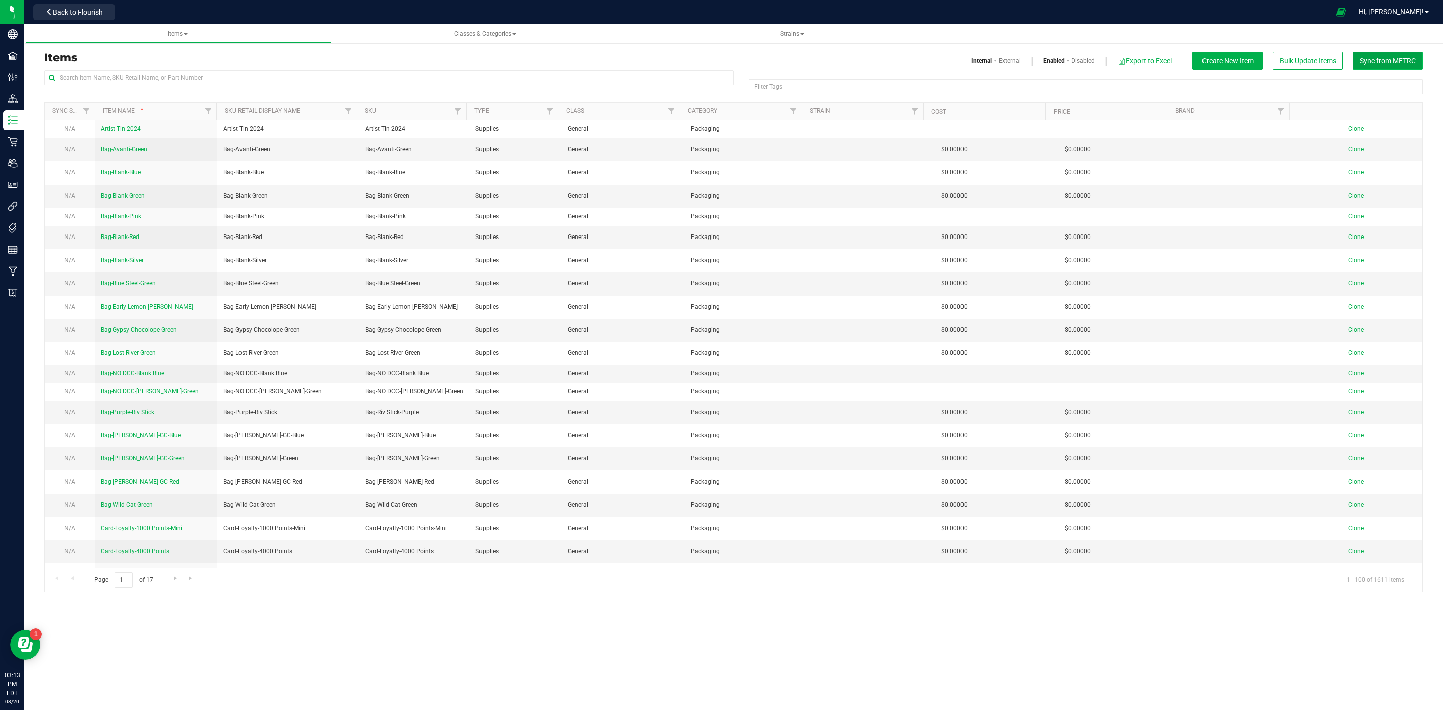
click at [1398, 65] on button "Sync from METRC" at bounding box center [1388, 61] width 70 height 18
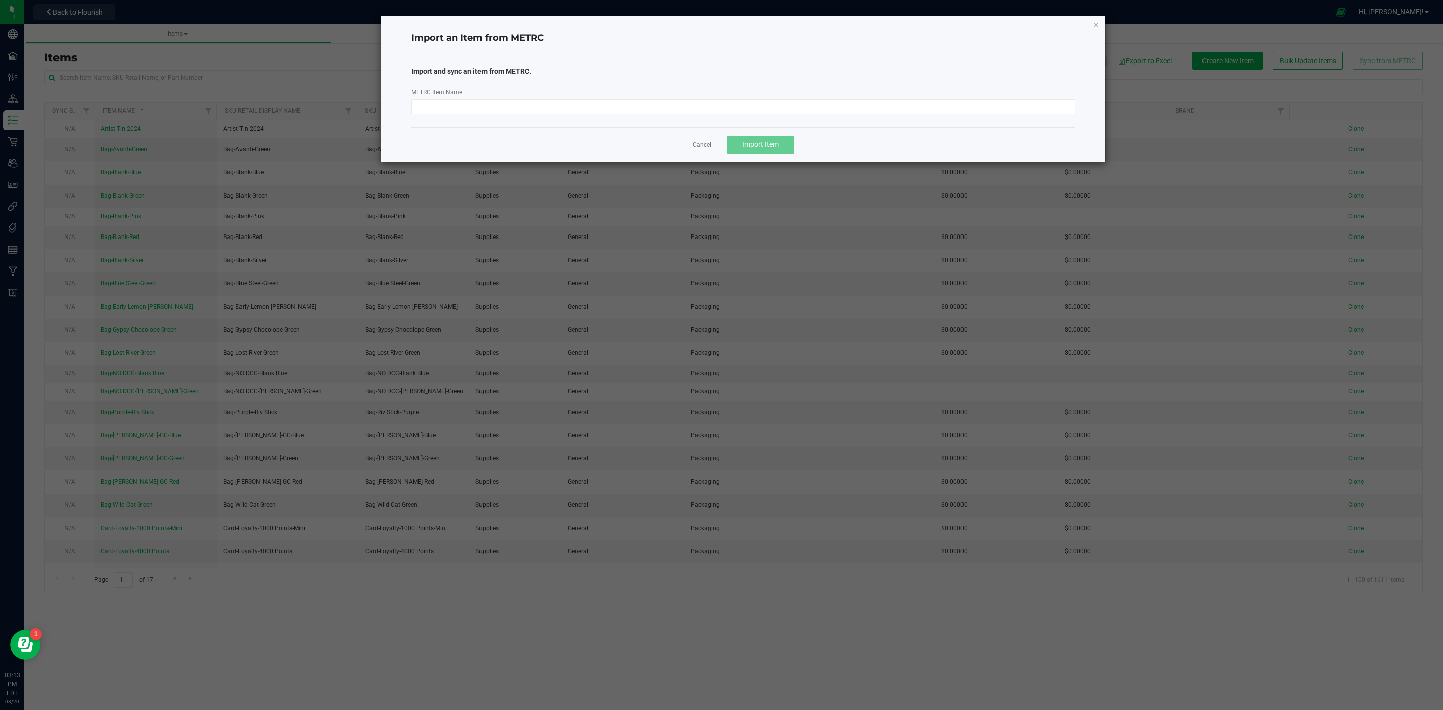
click at [767, 98] on div "METRC Item Name" at bounding box center [743, 101] width 679 height 28
click at [764, 108] on input "METRC Item Name" at bounding box center [743, 106] width 664 height 15
paste input "M00001242501: Bulk Ice Hash-RCCC-45u_73u_160u_190u"
click at [585, 104] on input "M00001242501: Bulk Ice Hash-RCCC-45u_73u_160u_190u" at bounding box center [743, 106] width 664 height 15
type input "M00001242501: Bulk Ice Hash-RCCC-45u_73u_160u_190u"
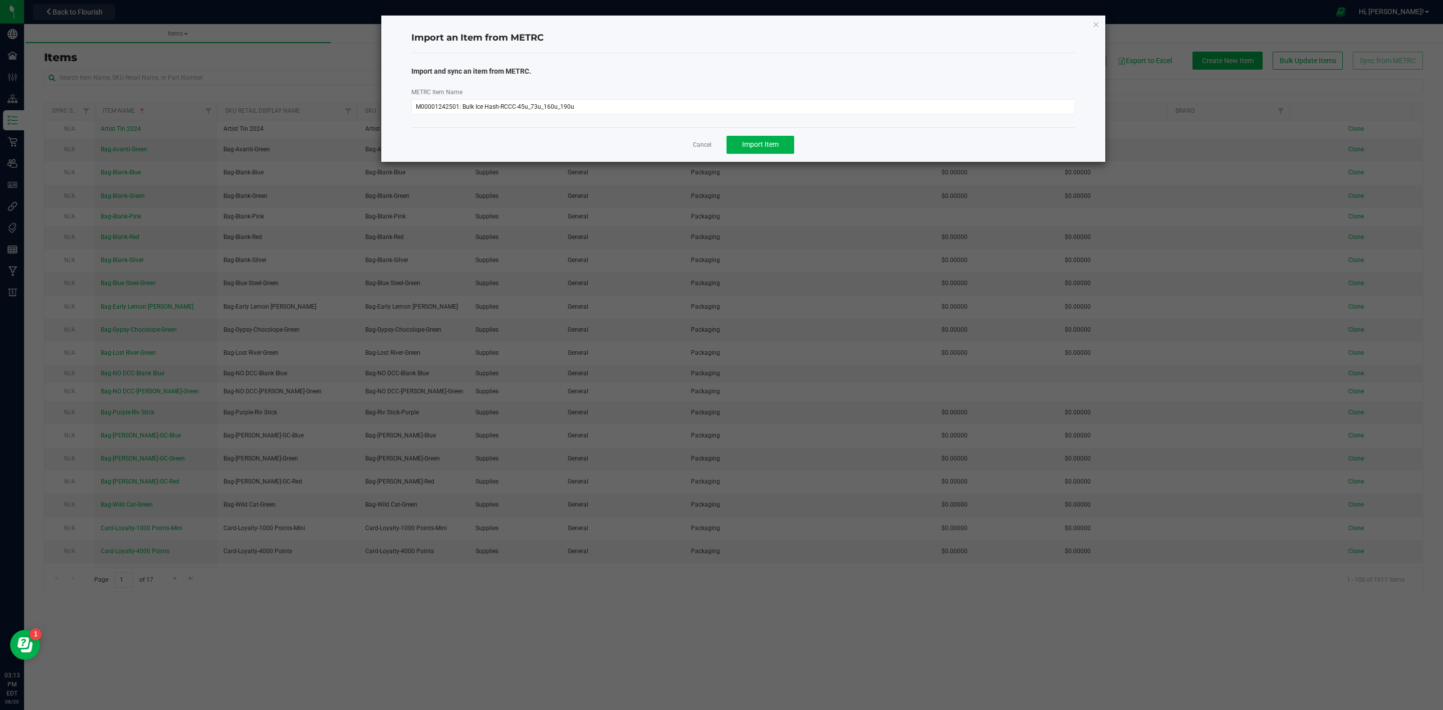
click at [770, 132] on div "Cancel Import Item" at bounding box center [743, 144] width 664 height 35
click at [763, 137] on button "Import Item" at bounding box center [760, 145] width 68 height 18
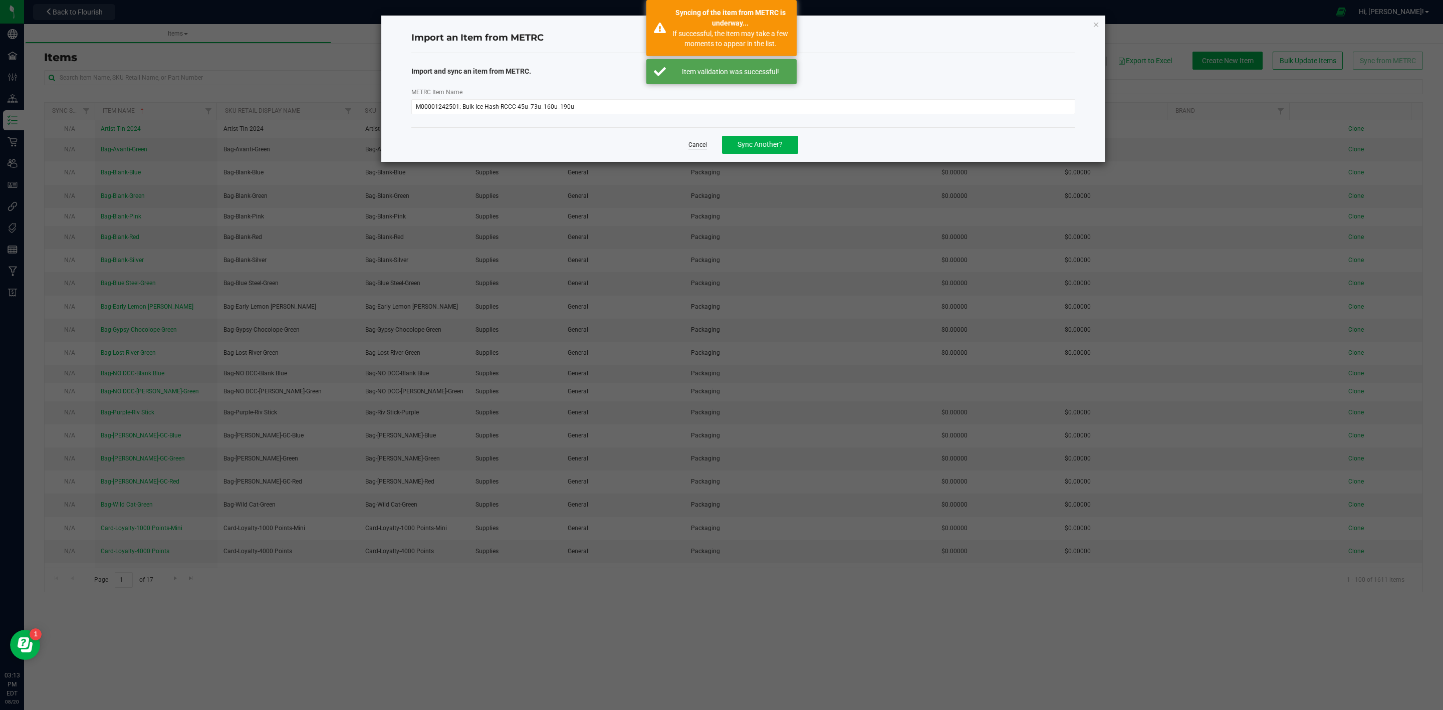
click at [691, 141] on link "Cancel" at bounding box center [697, 145] width 19 height 9
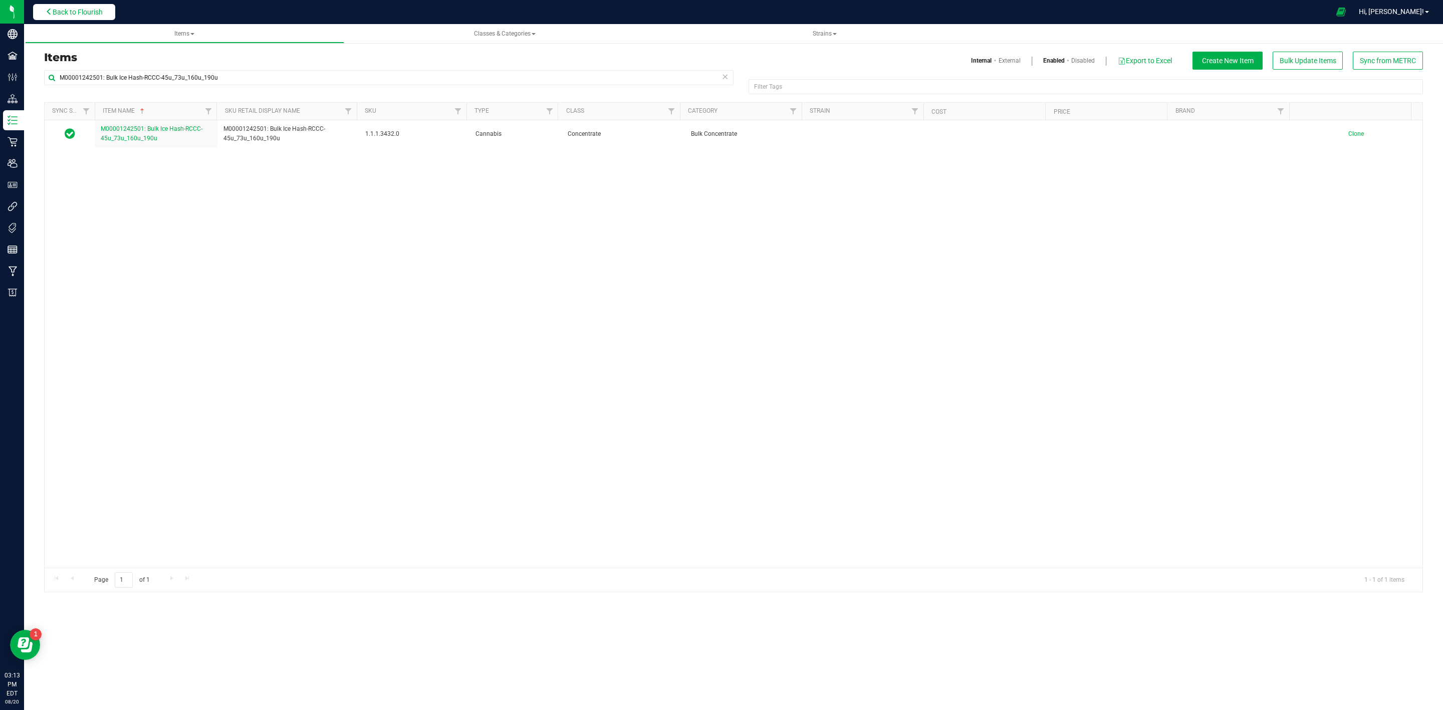
click at [92, 9] on span "Back to Flourish" at bounding box center [78, 12] width 50 height 8
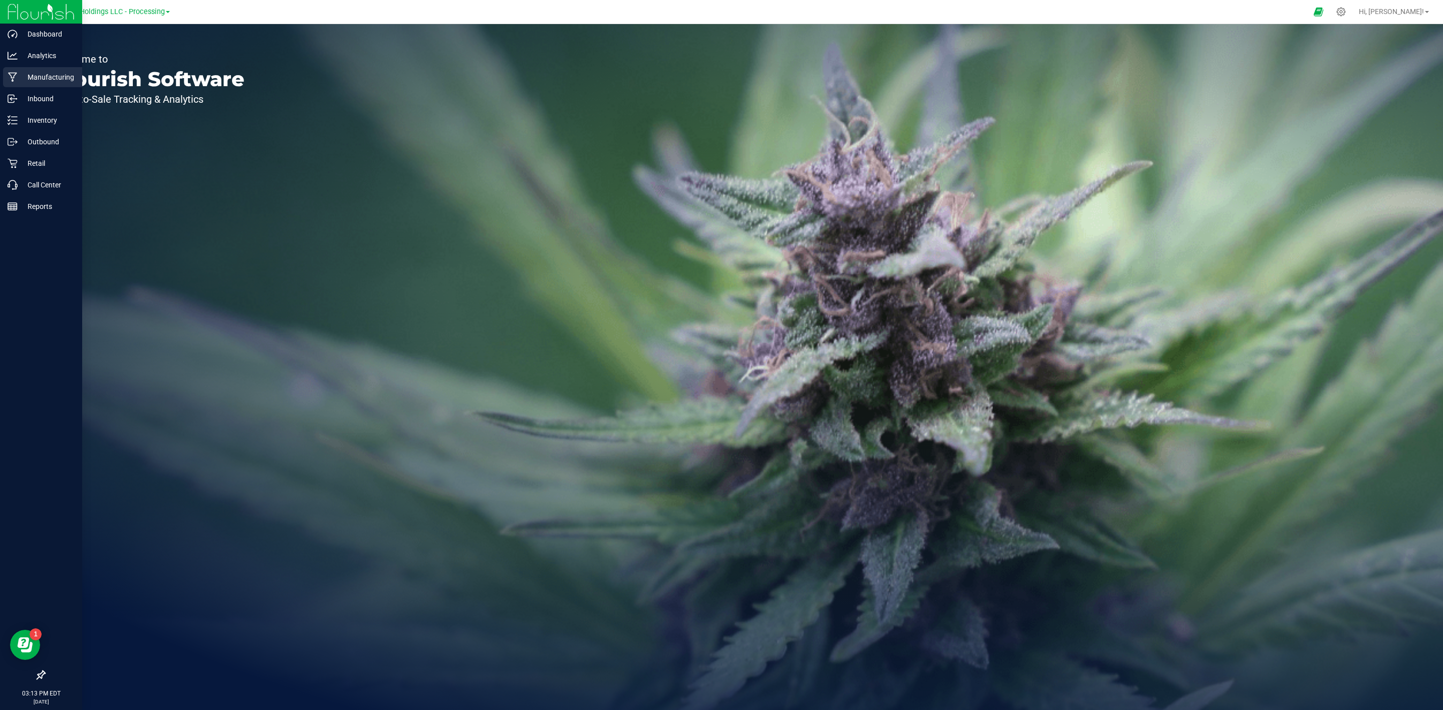
click at [39, 77] on p "Manufacturing" at bounding box center [48, 77] width 60 height 12
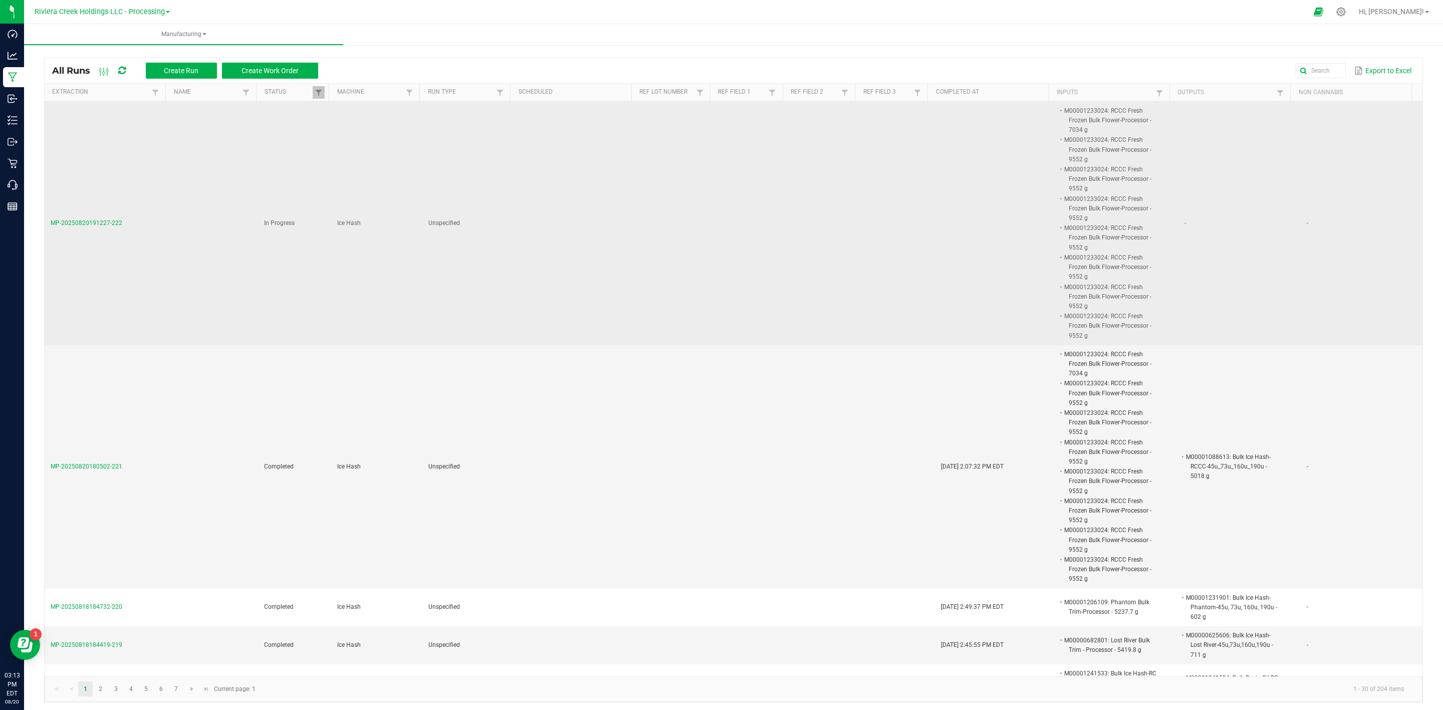
click at [102, 219] on span "MP-20250820191227-222" at bounding box center [87, 222] width 72 height 7
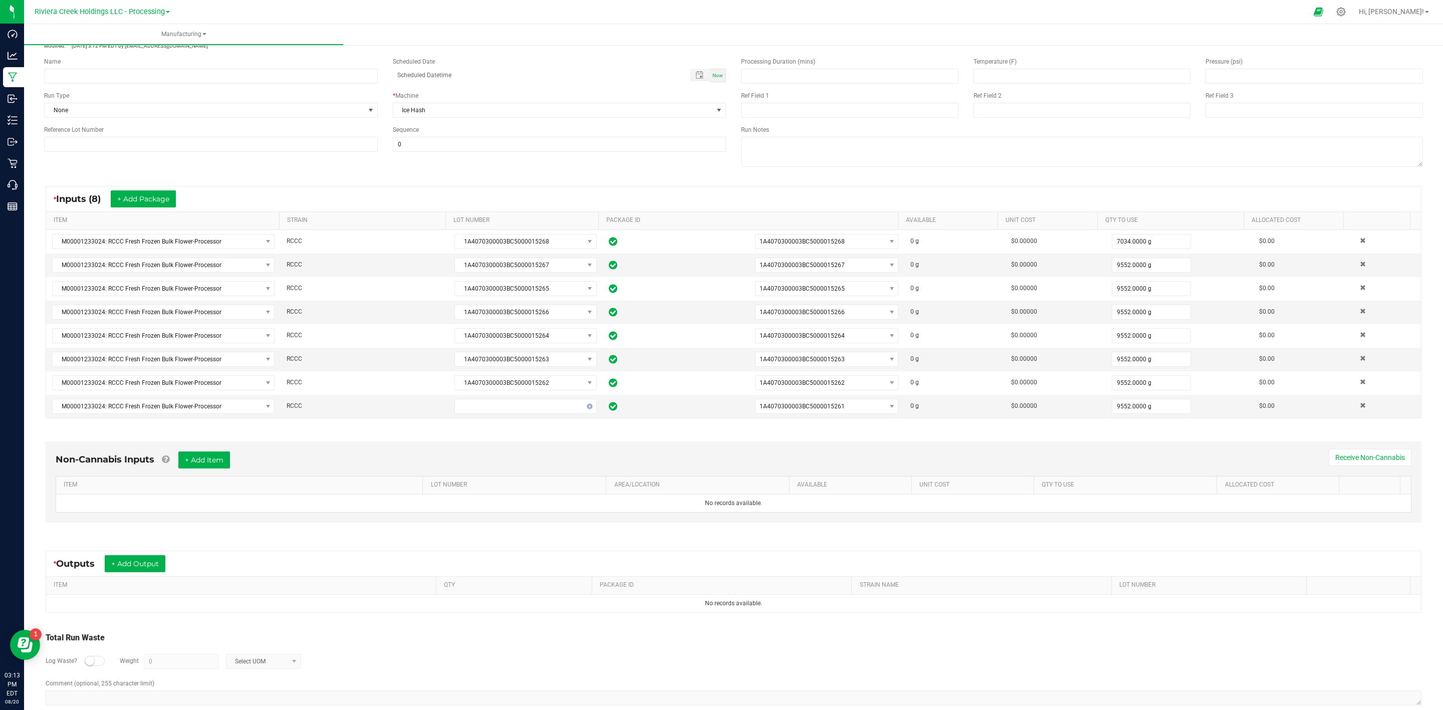
scroll to position [75, 0]
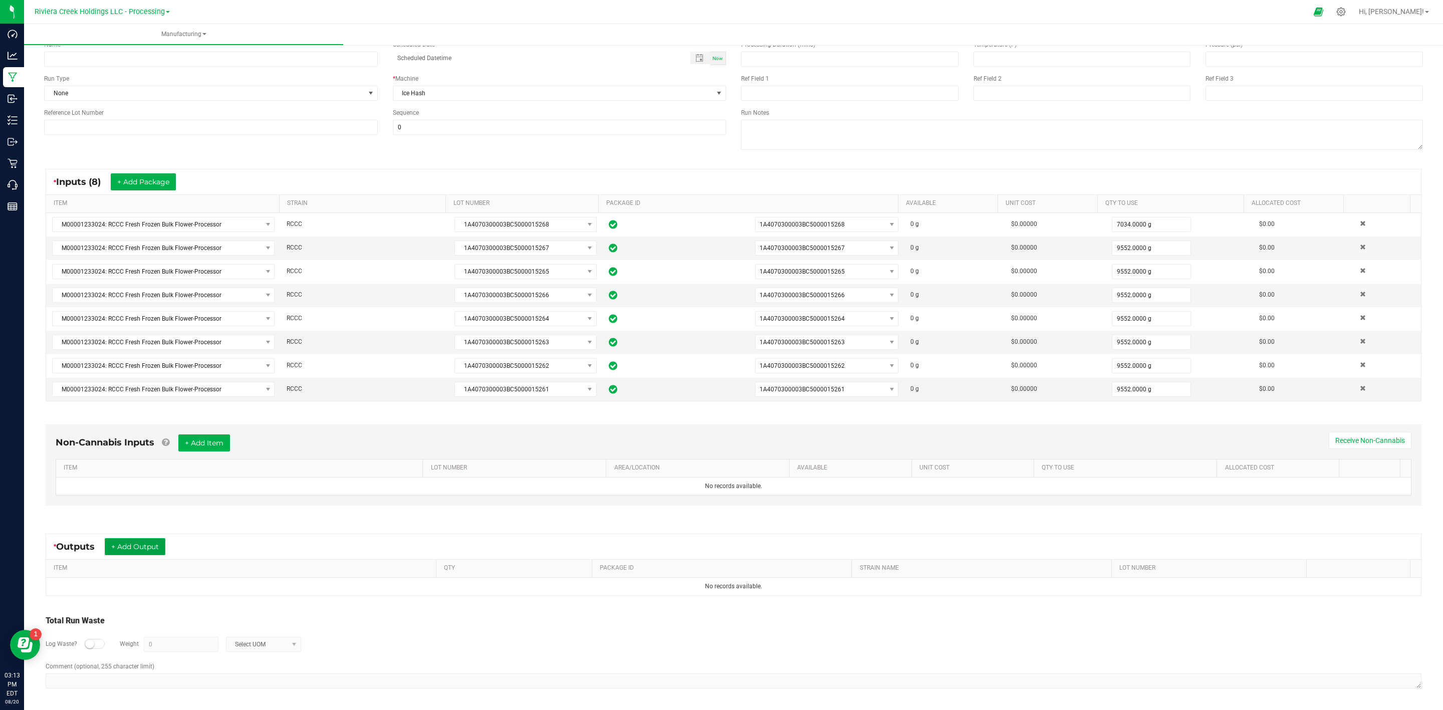
click at [148, 553] on button "+ Add Output" at bounding box center [135, 546] width 61 height 17
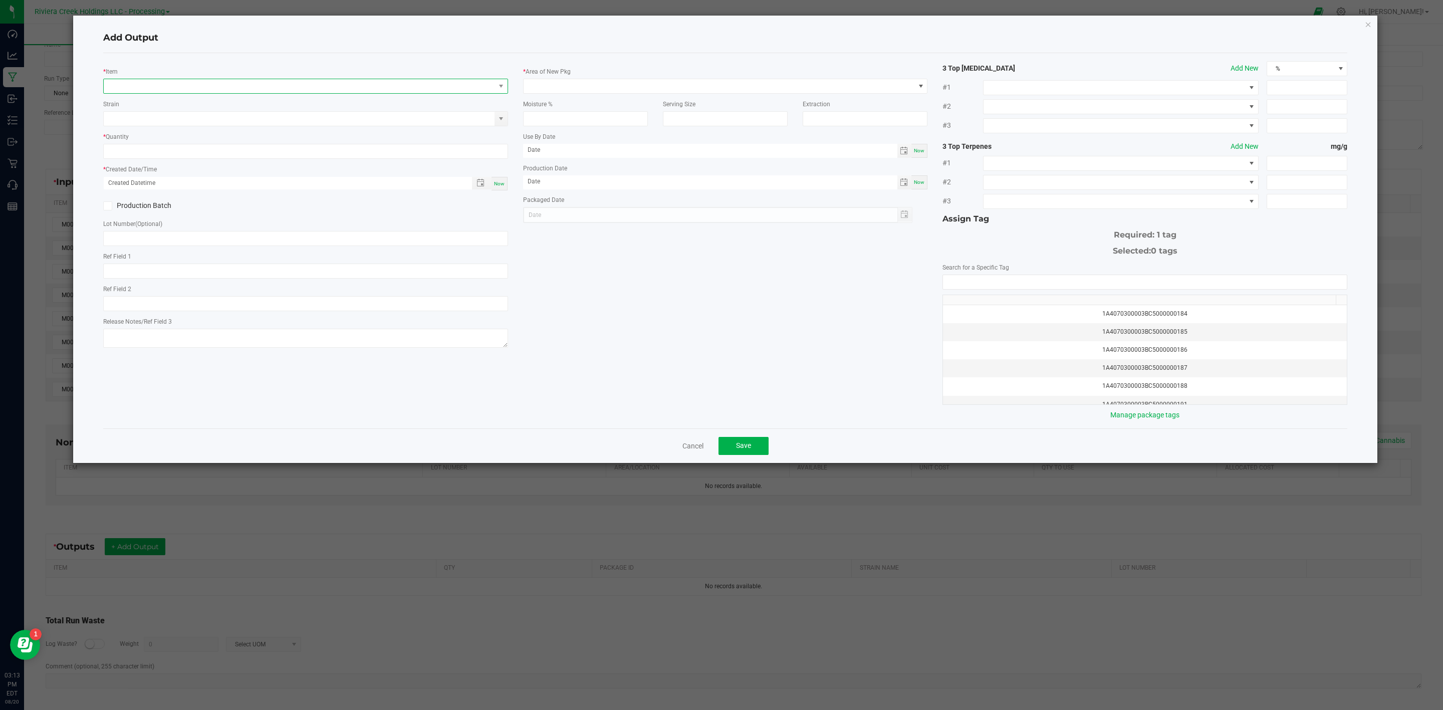
click at [242, 92] on span "NO DATA FOUND" at bounding box center [299, 86] width 391 height 14
type input "M00001242501: Bulk Ice Hash-RCCC-45u_73u_160u_190u"
click at [272, 131] on li "M00001242501: Bulk Ice Hash-RCCC-45u_73u_160u_190u" at bounding box center [305, 128] width 403 height 14
click at [148, 158] on input "0" at bounding box center [305, 152] width 403 height 14
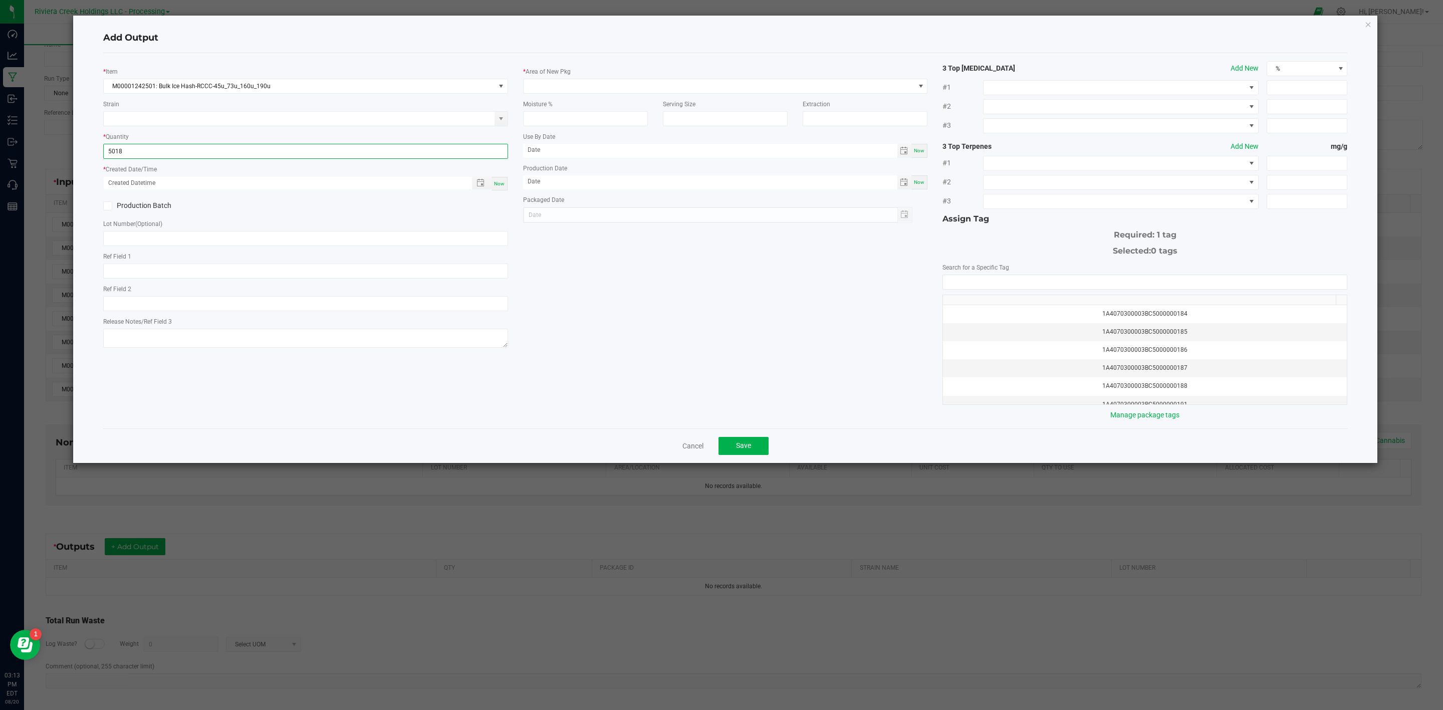
type input "5018.0000 g"
click at [494, 182] on span "Now" at bounding box center [499, 184] width 11 height 6
type input "08/20/2025 3:13 PM"
type input "[DATE]"
click at [629, 80] on span at bounding box center [719, 86] width 391 height 14
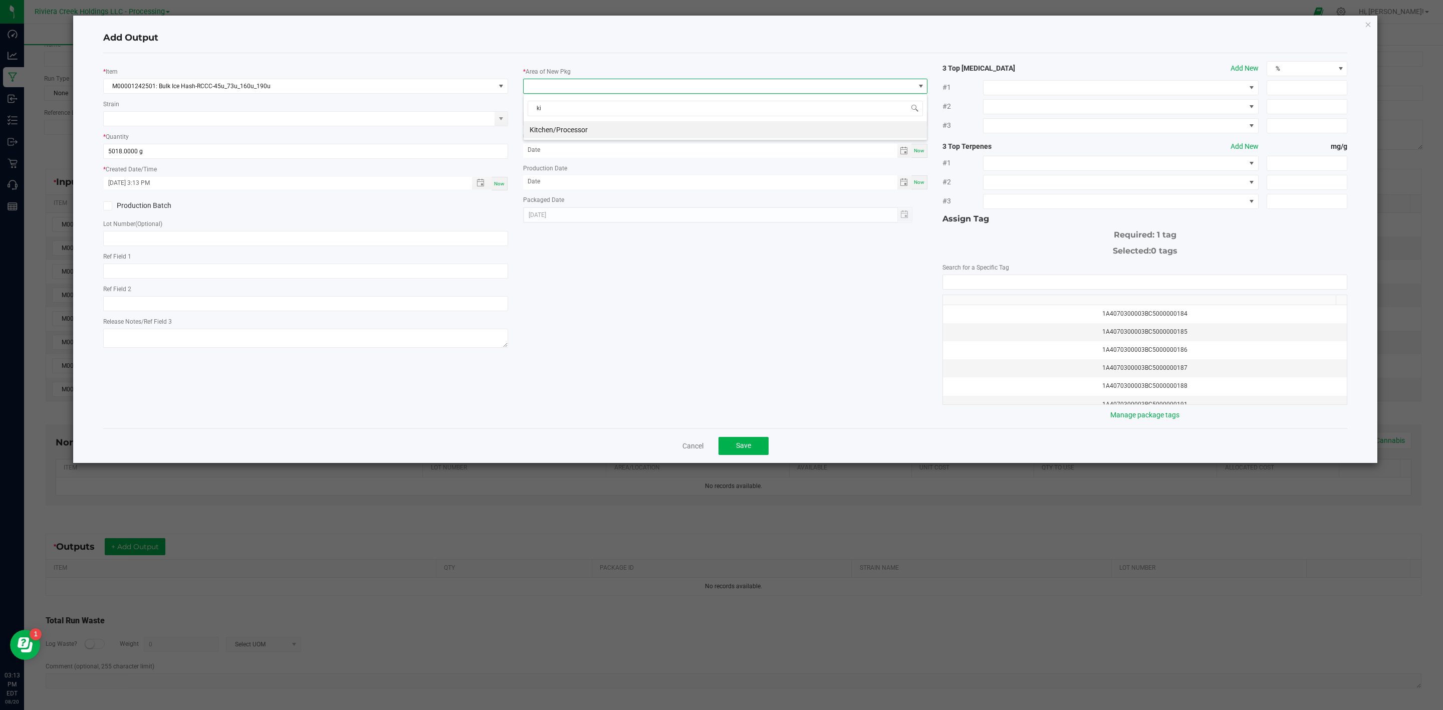
type input "kit"
click at [579, 130] on li "Kitchen/Processor" at bounding box center [725, 129] width 403 height 17
click at [672, 316] on div "* Item M00001242501: Bulk Ice Hash-RCCC-45u_73u_160u_190u Strain * Quantity 501…" at bounding box center [726, 240] width 1260 height 359
click at [1137, 287] on input "NO DATA FOUND" at bounding box center [1145, 282] width 404 height 14
type input "2"
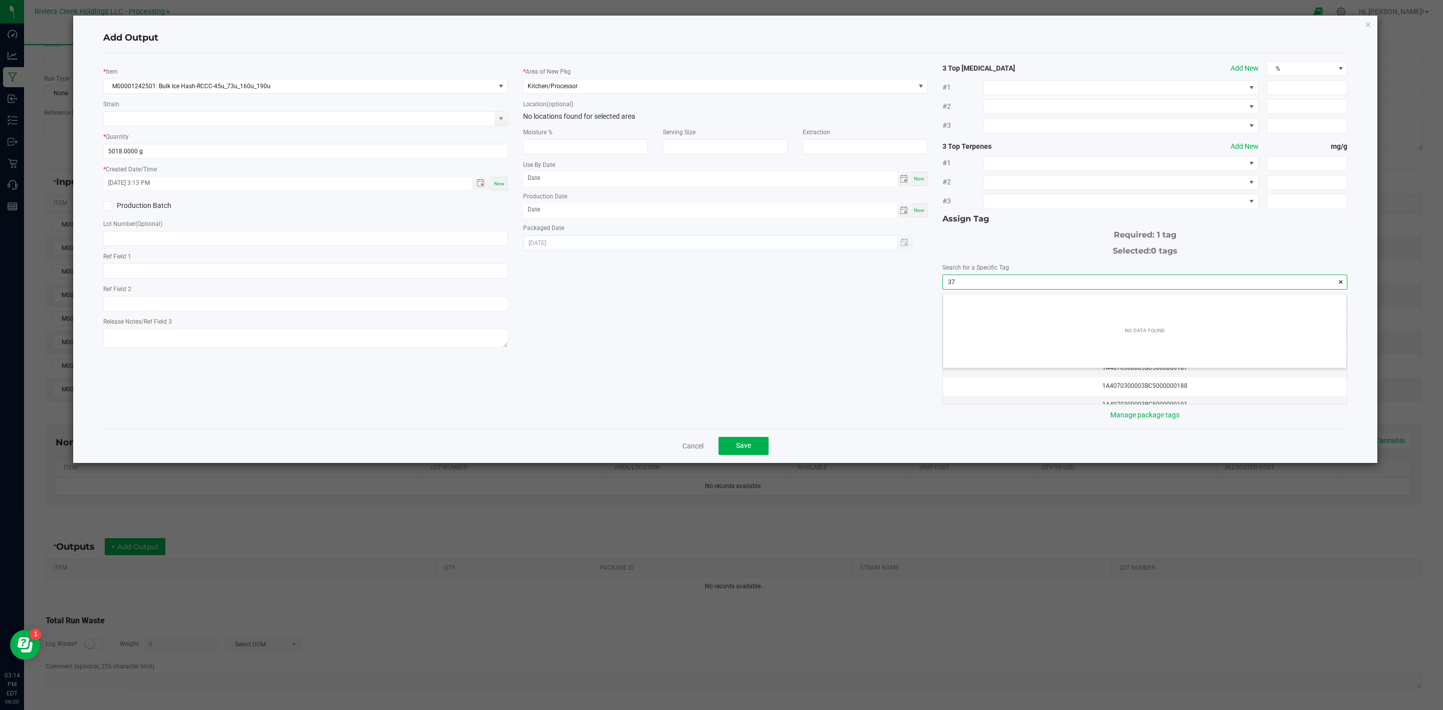
scroll to position [14, 403]
click at [1066, 305] on li "1A4070300003BC5000037001" at bounding box center [1144, 304] width 403 height 17
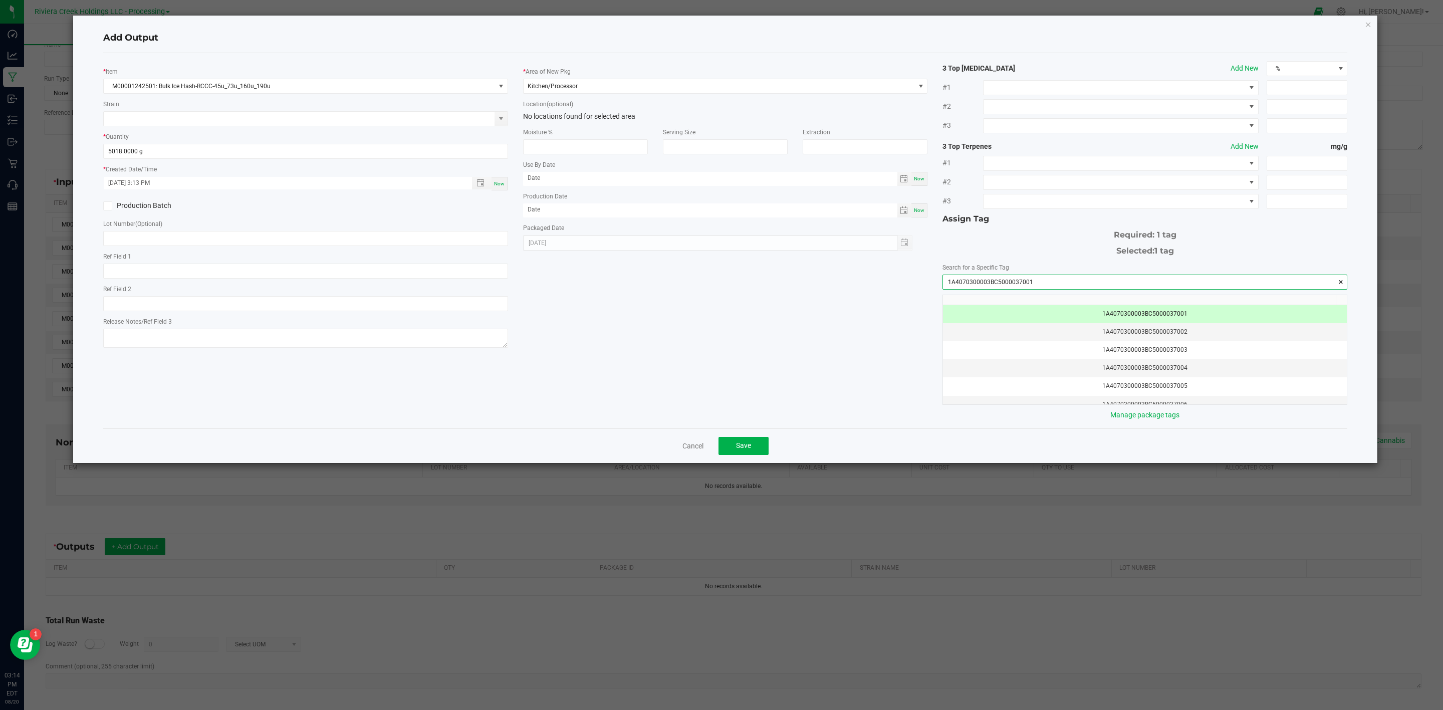
drag, startPoint x: 1136, startPoint y: 288, endPoint x: 889, endPoint y: 291, distance: 247.5
click at [890, 291] on div "* Item M00001242501: Bulk Ice Hash-RCCC-45u_73u_160u_190u Strain * Quantity 501…" at bounding box center [726, 240] width 1260 height 359
type input "1A4070300003BC5000037001"
click at [109, 206] on icon at bounding box center [107, 206] width 7 height 0
click at [0, 0] on input "Production Batch" at bounding box center [0, 0] width 0 height 0
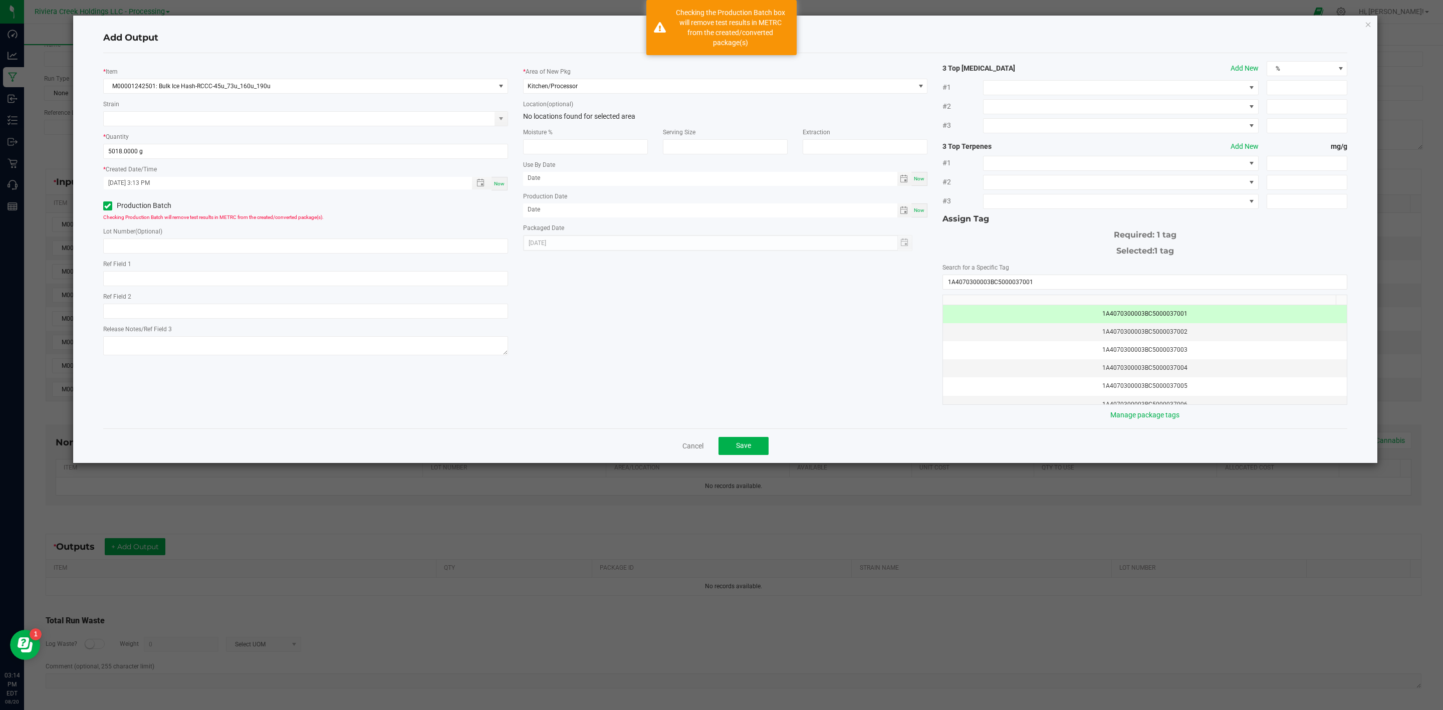
click at [158, 259] on div "Ref Field 1" at bounding box center [305, 273] width 405 height 28
click at [164, 253] on input "text" at bounding box center [305, 245] width 405 height 15
paste input "1A4070300003BC5000037001"
type input "1A4070300003BC5000037001"
click at [698, 314] on div "* Item M00001242501: Bulk Ice Hash-RCCC-45u_73u_160u_190u Strain * Quantity 501…" at bounding box center [726, 240] width 1260 height 359
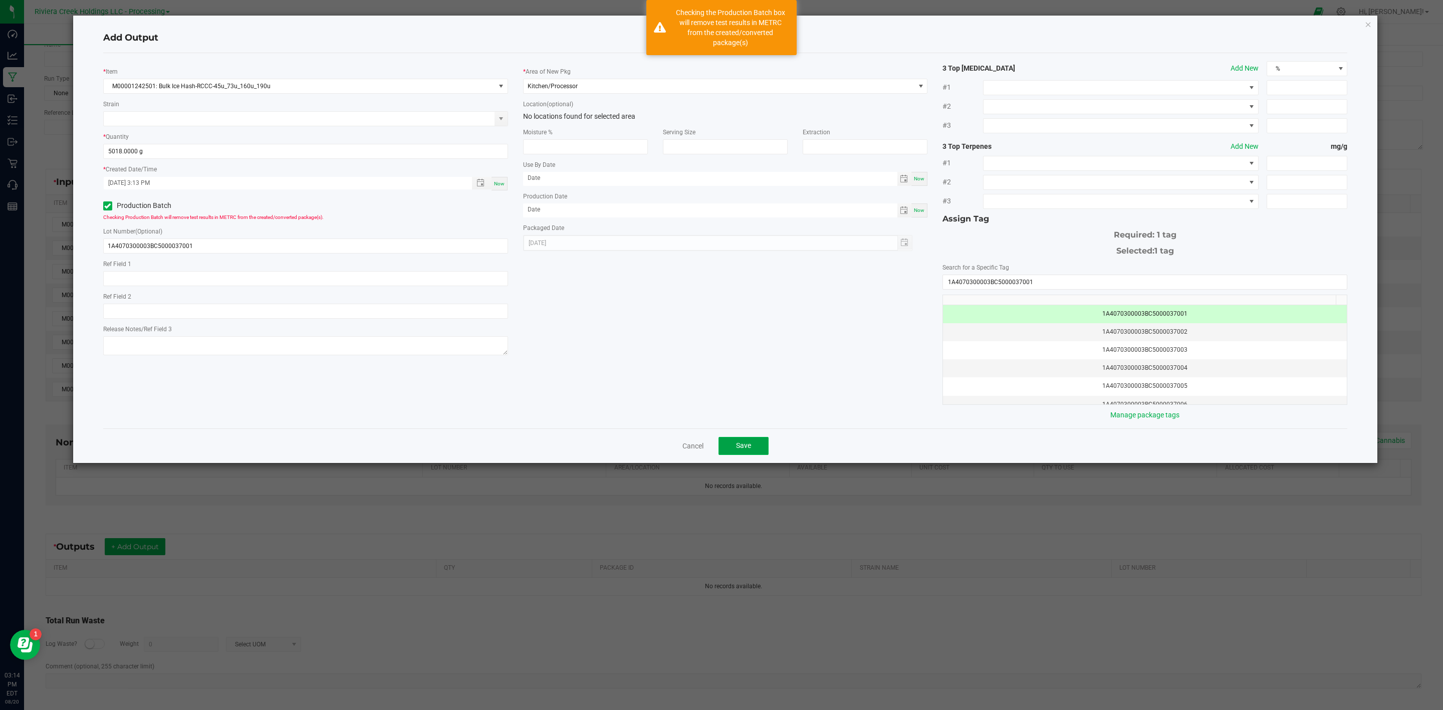
click at [758, 446] on button "Save" at bounding box center [743, 446] width 50 height 18
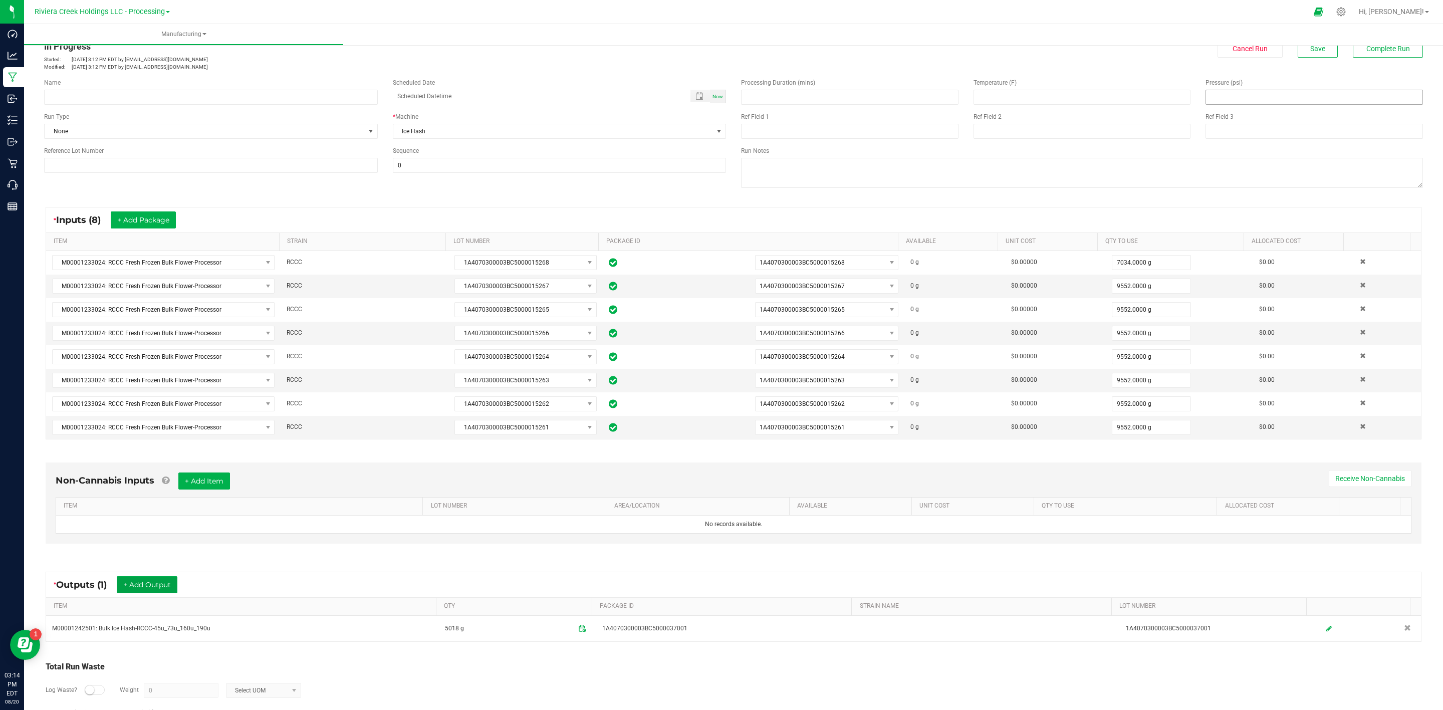
scroll to position [0, 0]
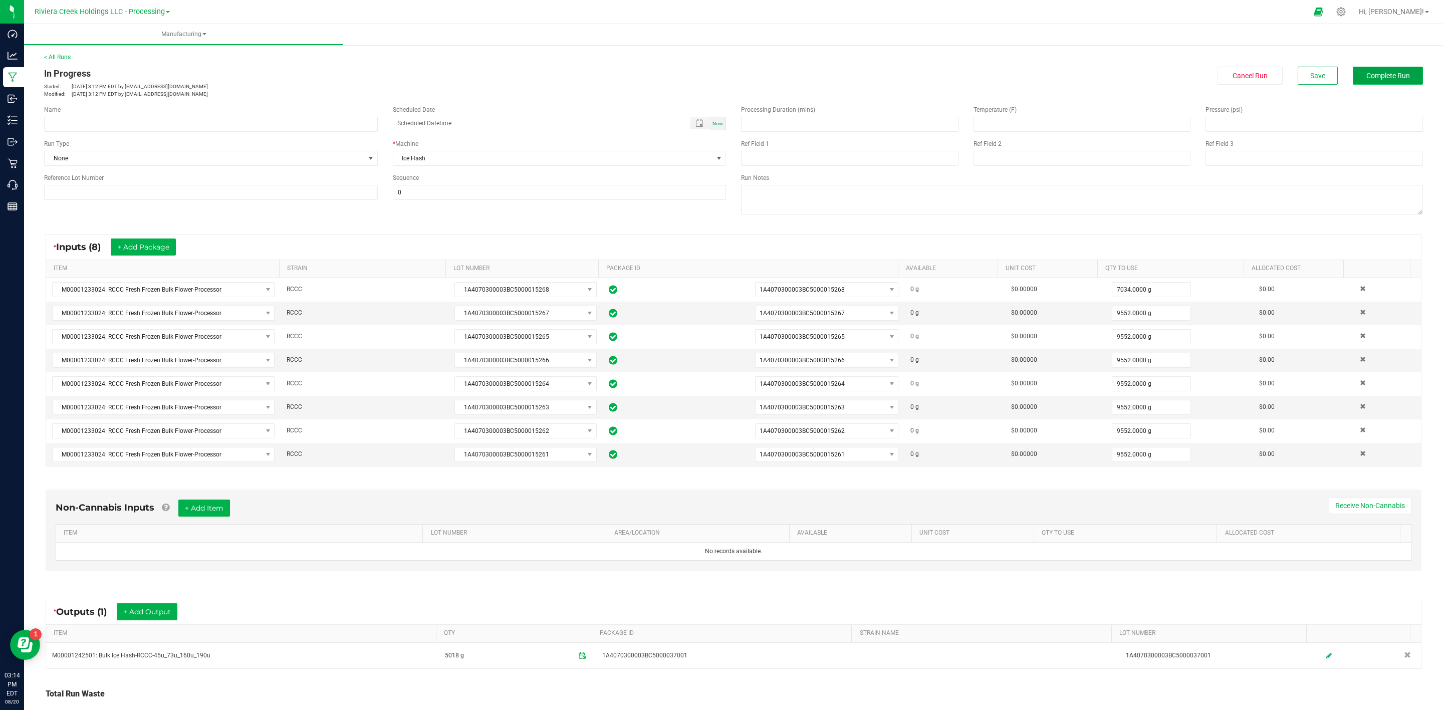
click at [1387, 67] on button "Complete Run" at bounding box center [1388, 76] width 70 height 18
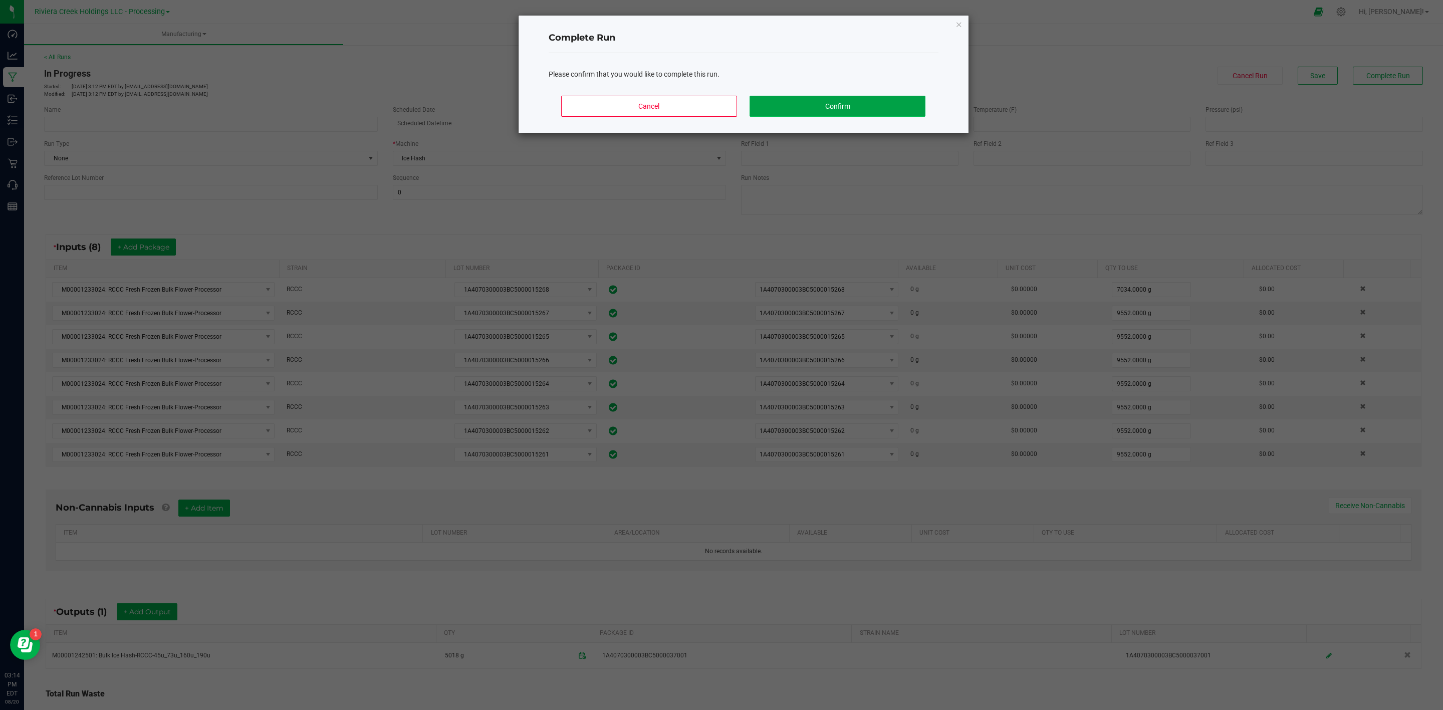
click at [902, 107] on button "Confirm" at bounding box center [837, 106] width 175 height 21
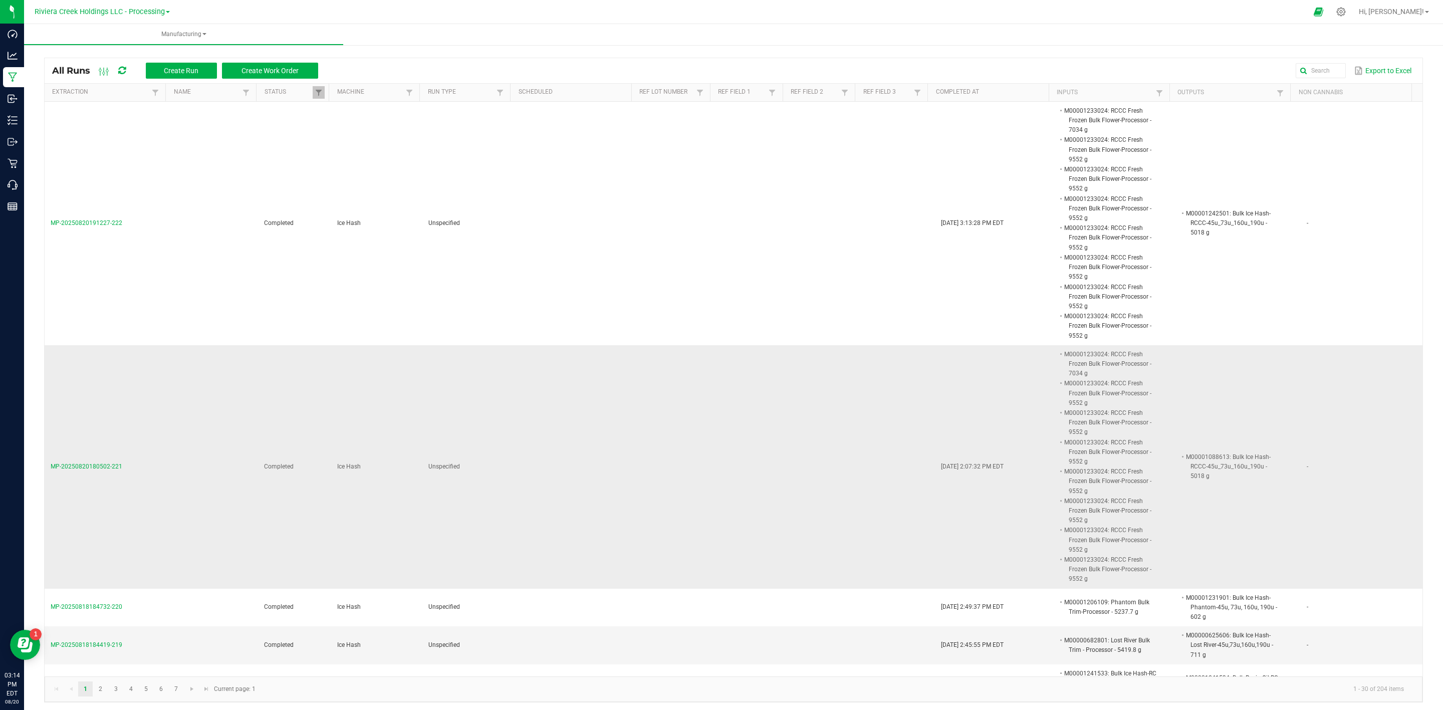
drag, startPoint x: 863, startPoint y: 452, endPoint x: 412, endPoint y: 388, distance: 456.0
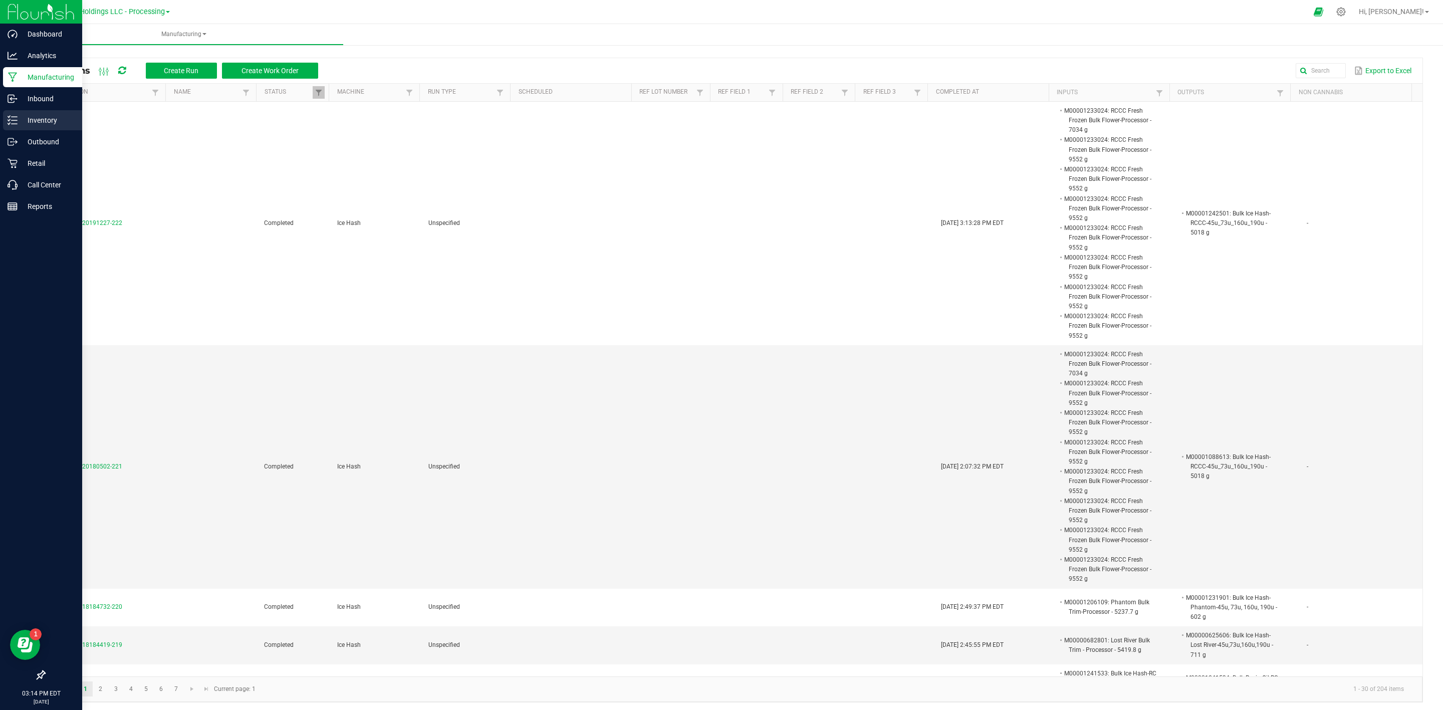
click at [24, 119] on p "Inventory" at bounding box center [48, 120] width 60 height 12
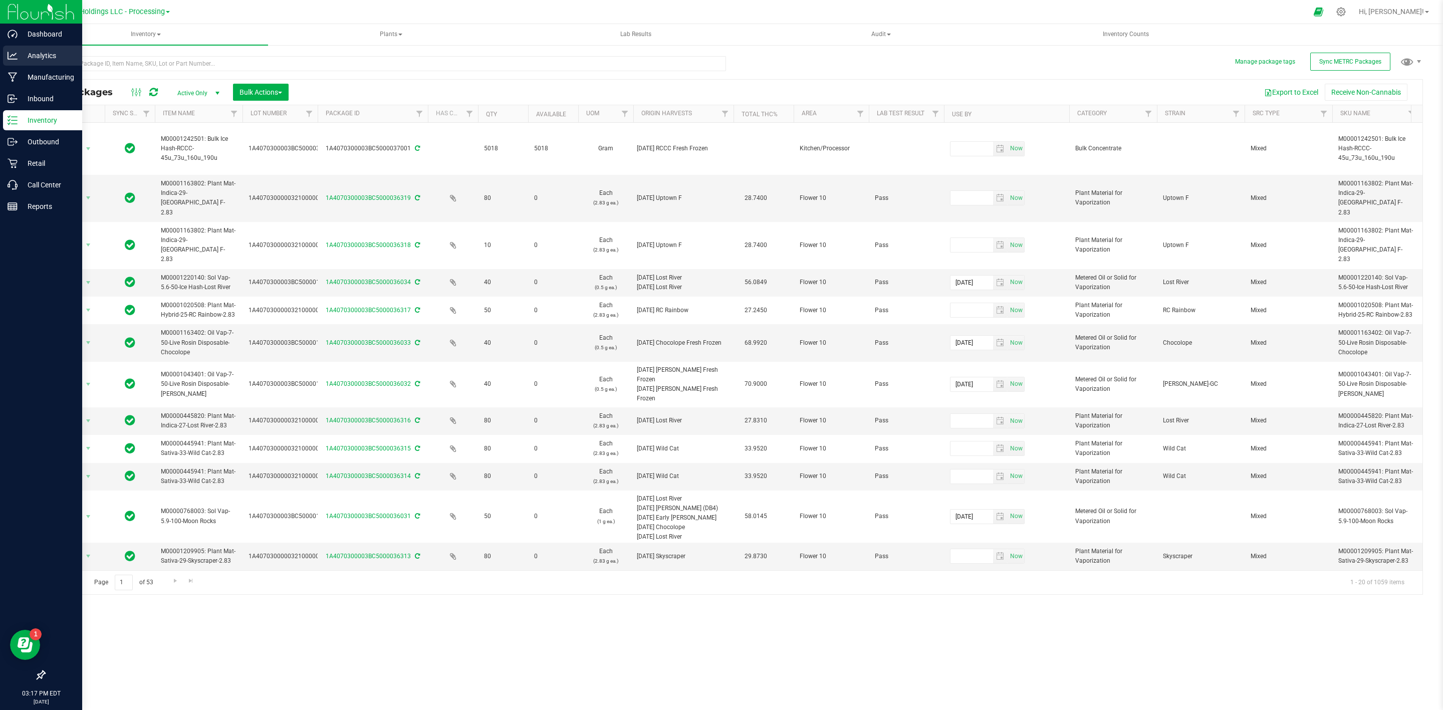
click at [29, 53] on p "Analytics" at bounding box center [48, 56] width 60 height 12
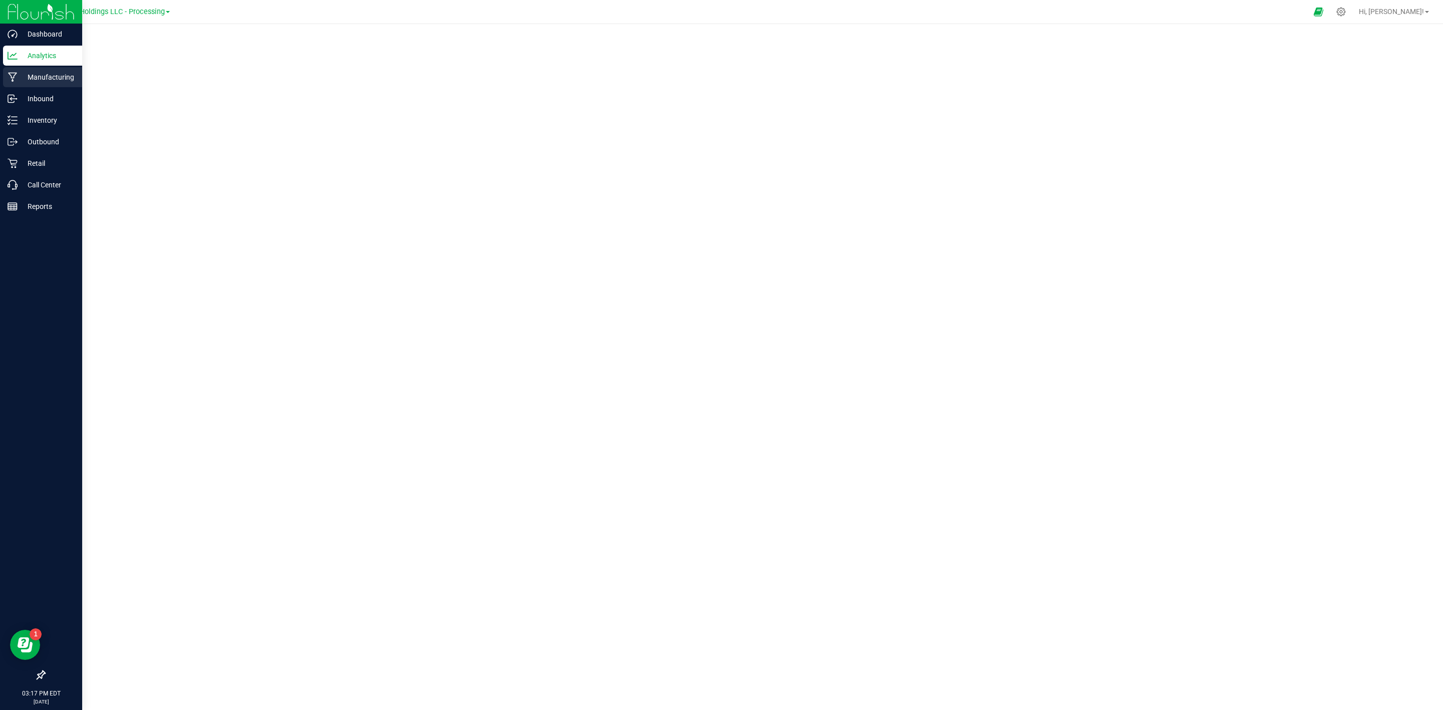
click at [45, 83] on p "Manufacturing" at bounding box center [48, 77] width 60 height 12
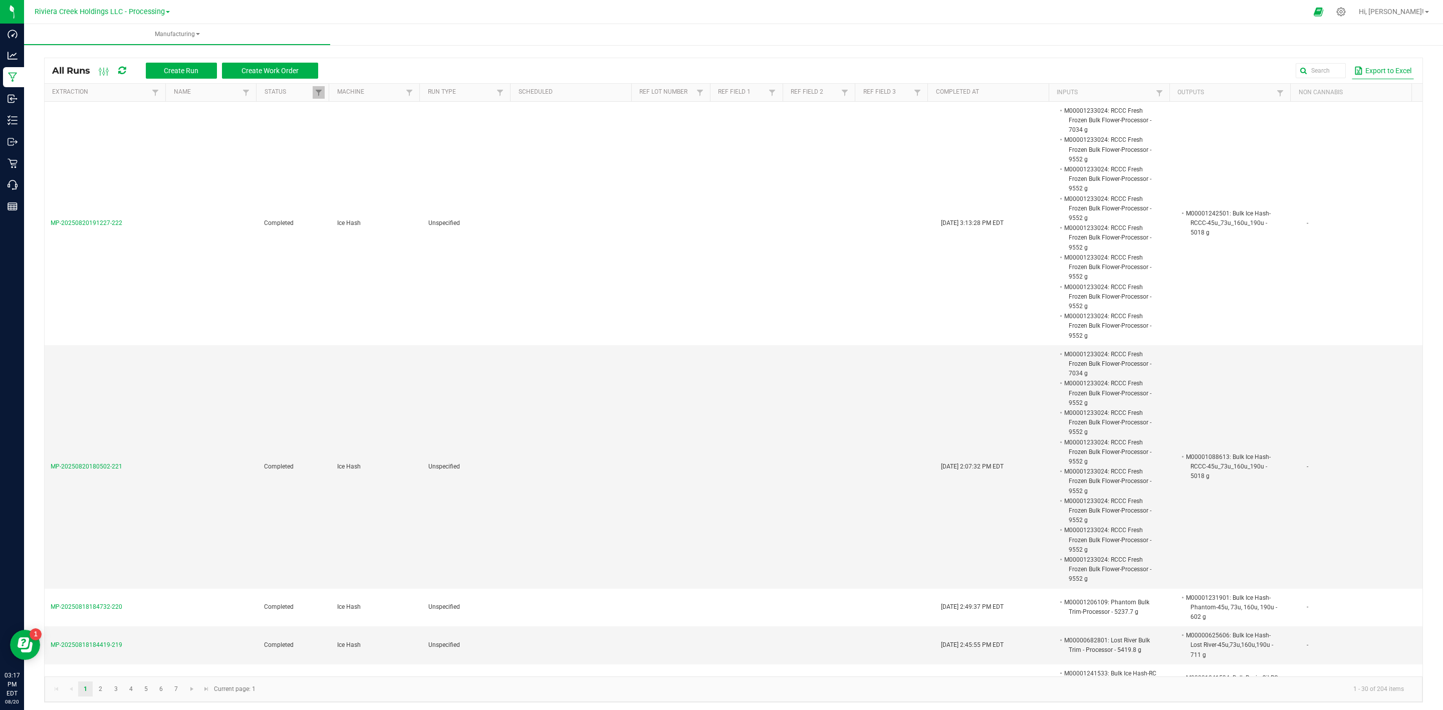
click at [1381, 66] on button "Export to Excel" at bounding box center [1383, 70] width 62 height 17
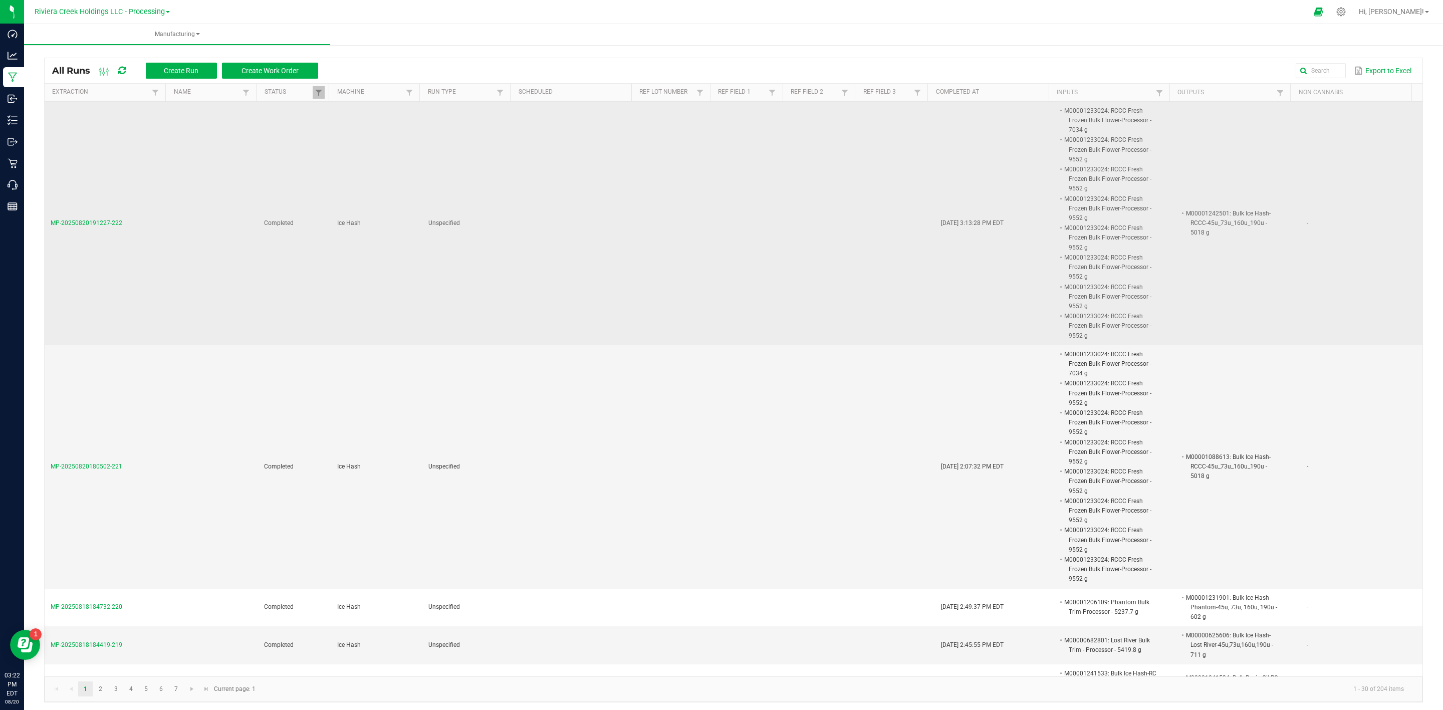
click at [689, 186] on td at bounding box center [675, 223] width 79 height 243
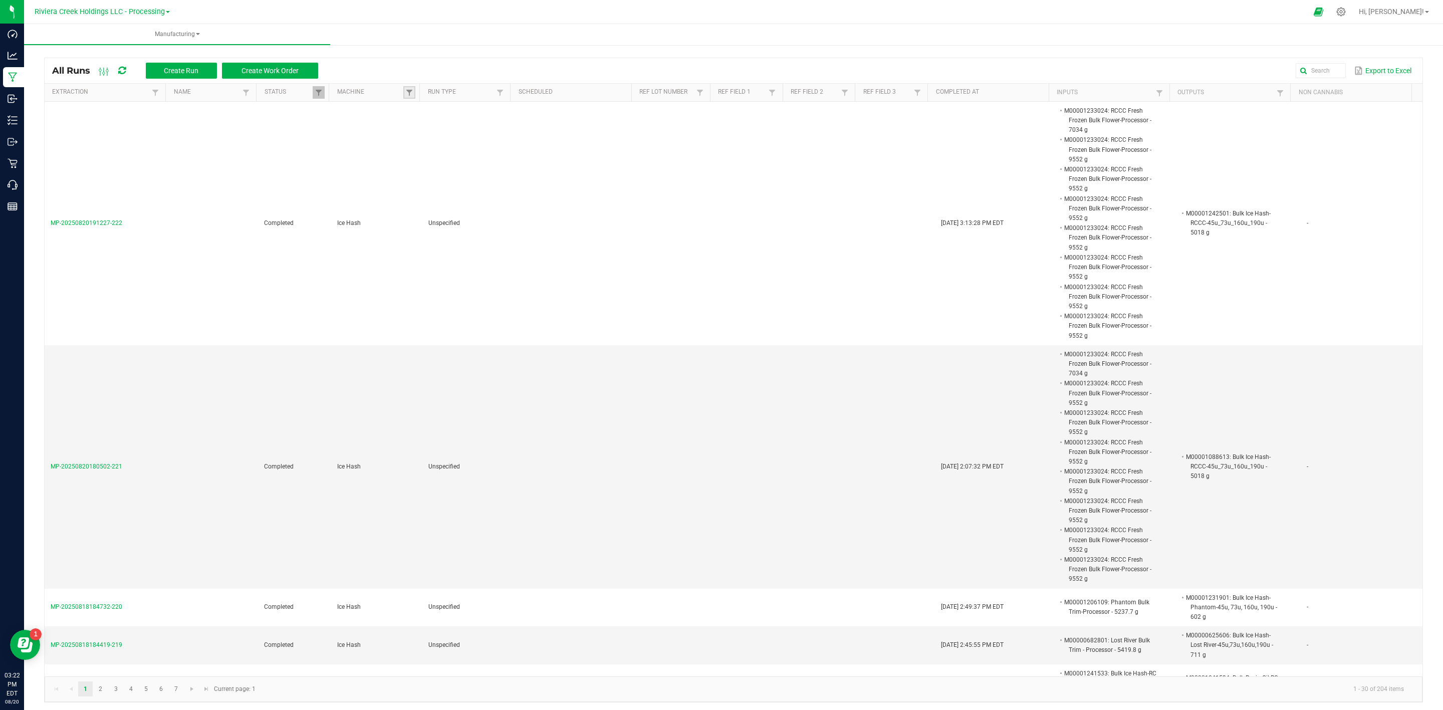
click at [412, 89] on link at bounding box center [409, 92] width 12 height 13
click at [421, 136] on li "Ice Hash" at bounding box center [455, 134] width 97 height 13
checkbox Hash "true"
click at [482, 221] on button "Filter" at bounding box center [485, 218] width 50 height 22
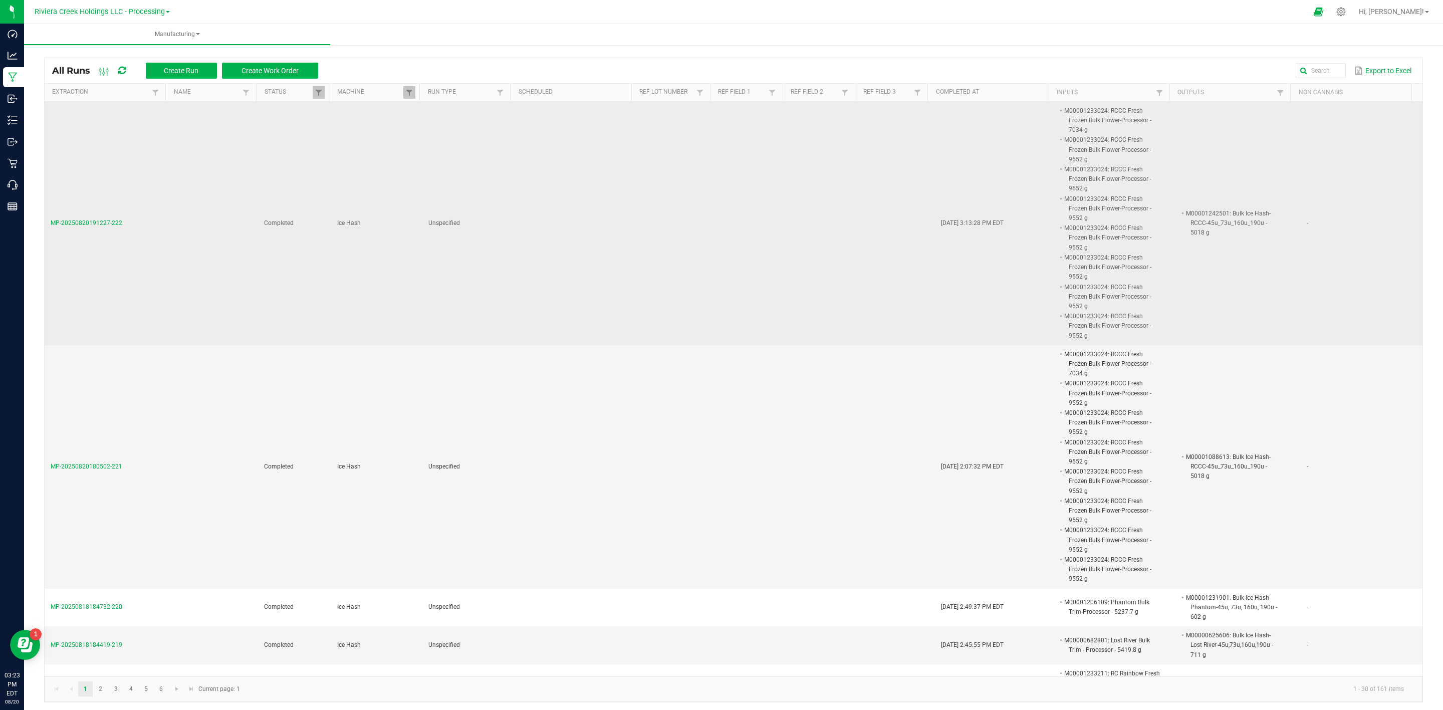
drag, startPoint x: 1298, startPoint y: 384, endPoint x: 594, endPoint y: 325, distance: 706.4
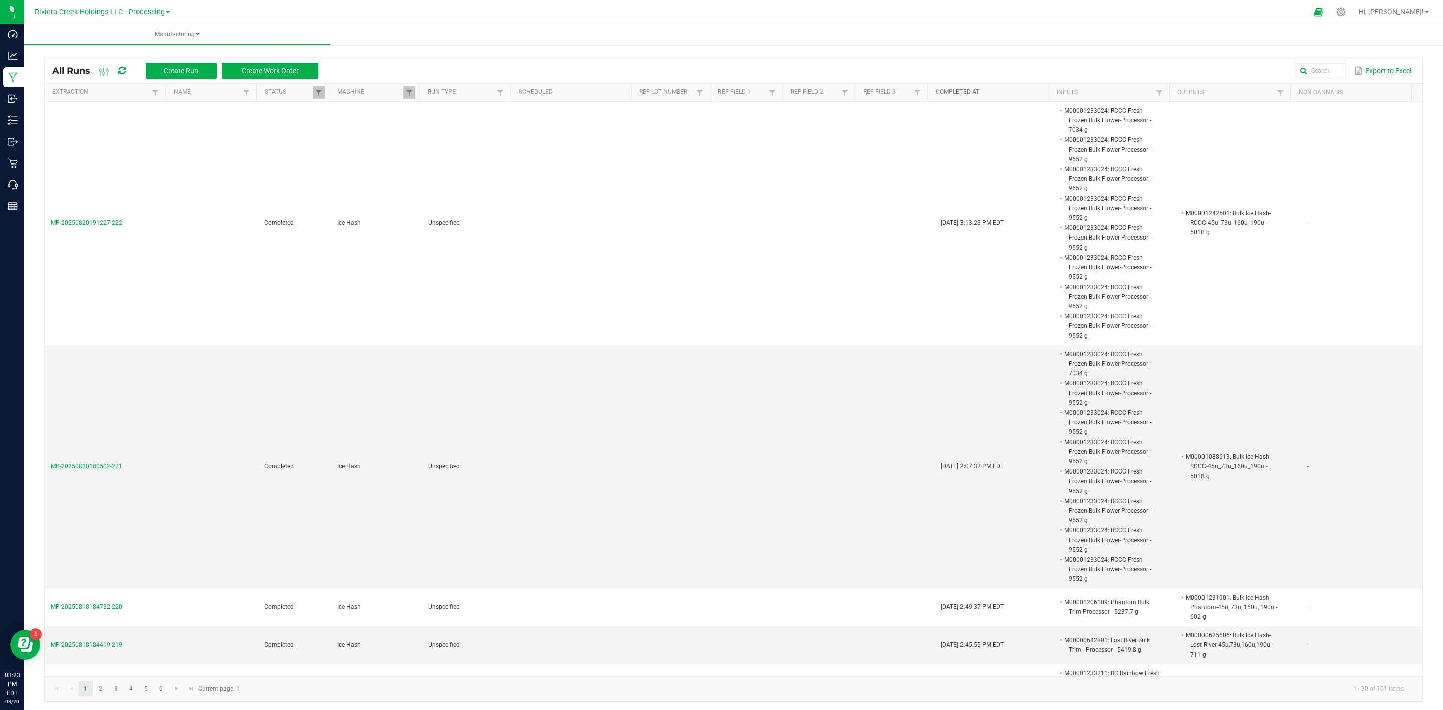
click at [995, 92] on link "Completed At" at bounding box center [990, 92] width 109 height 8
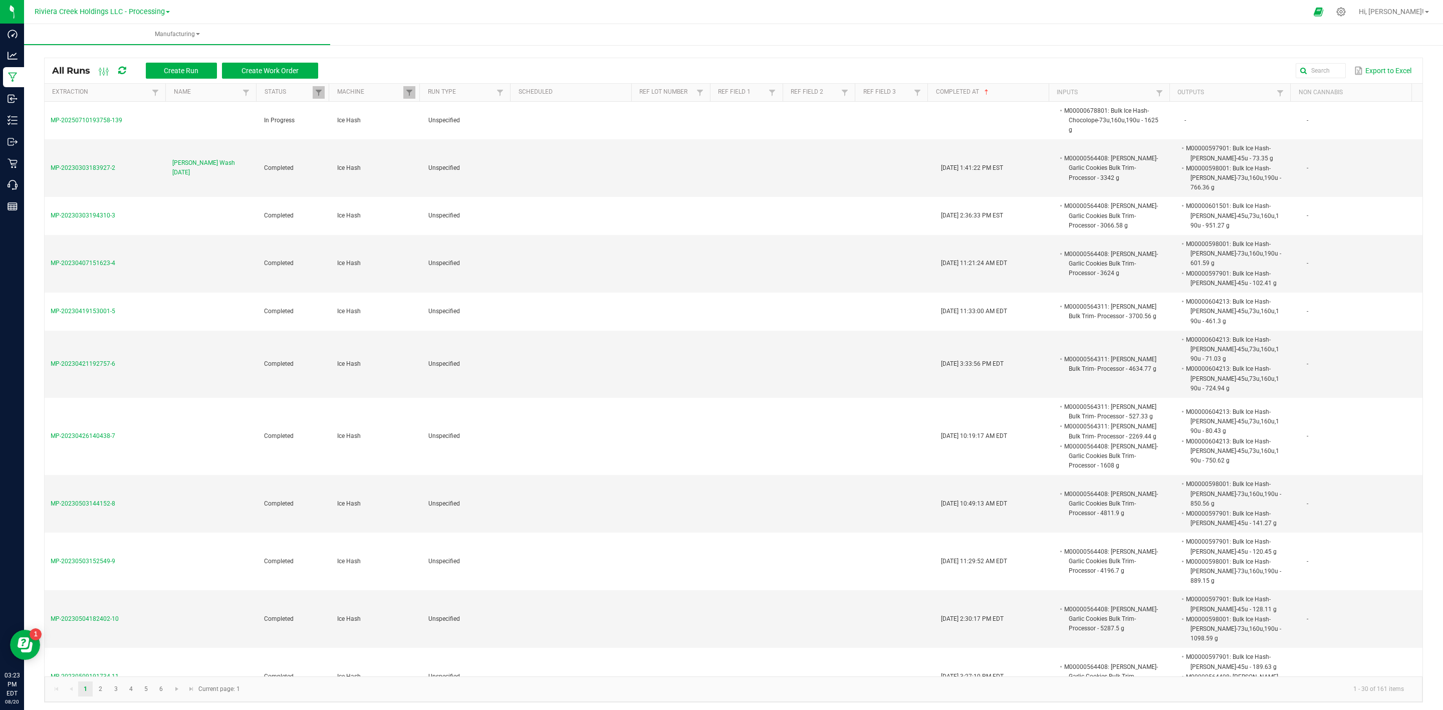
click at [1000, 87] on th "Completed At Sorted Ascending" at bounding box center [987, 93] width 121 height 18
click at [1000, 91] on link "Completed At" at bounding box center [990, 92] width 109 height 8
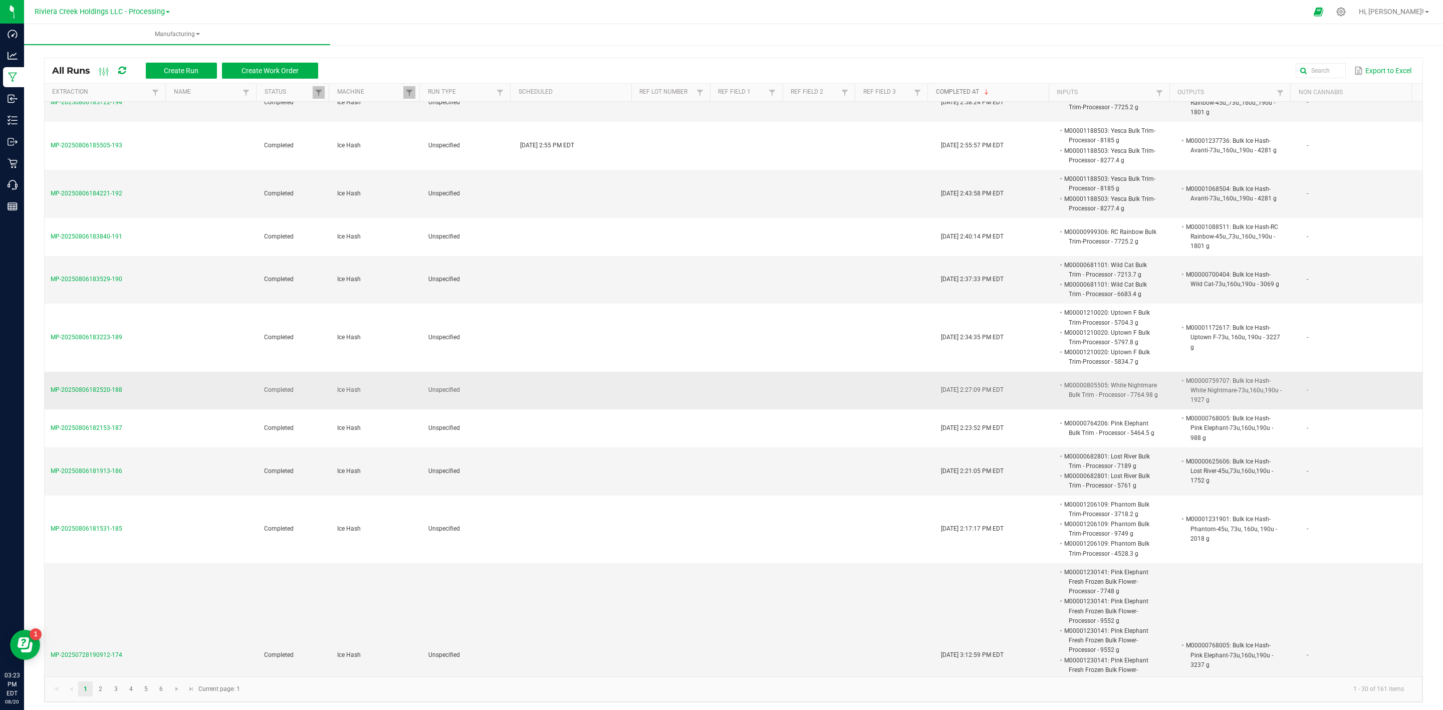
scroll to position [1653, 0]
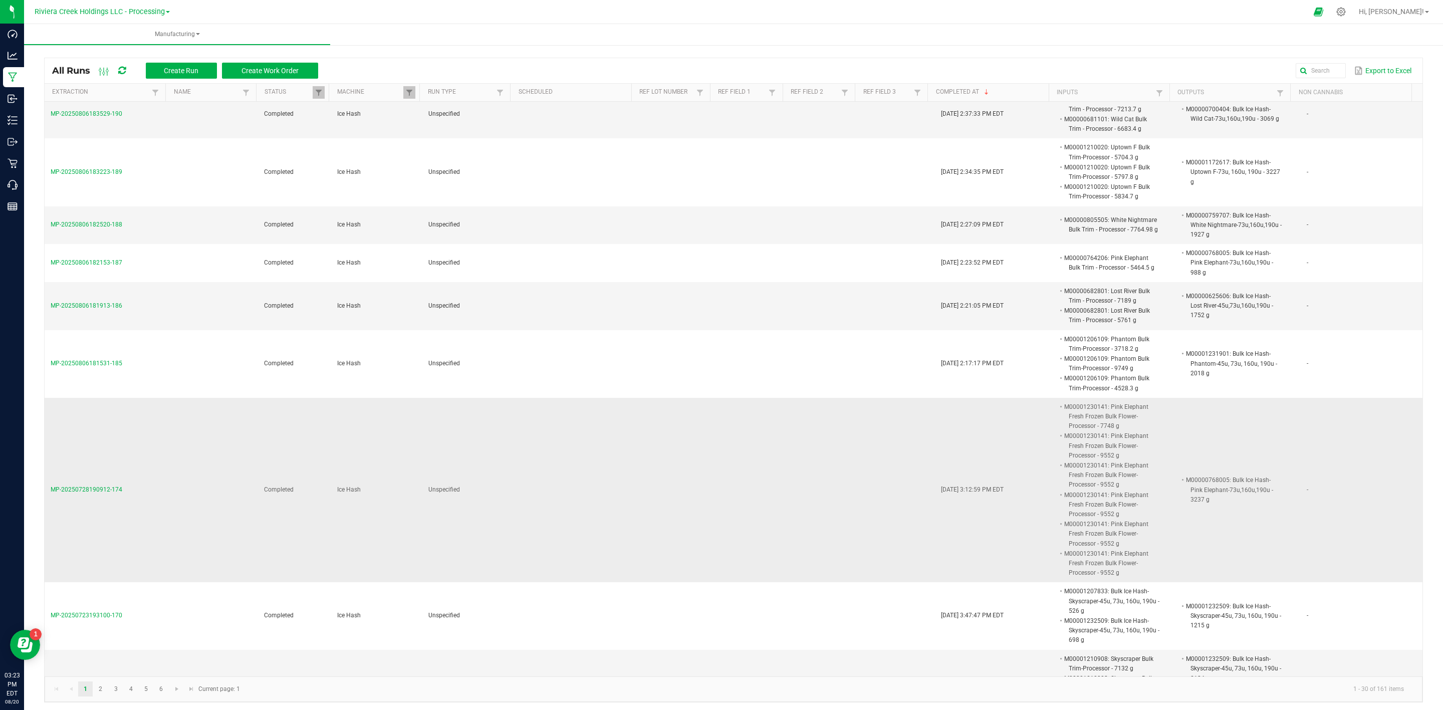
click at [715, 528] on td at bounding box center [751, 490] width 73 height 185
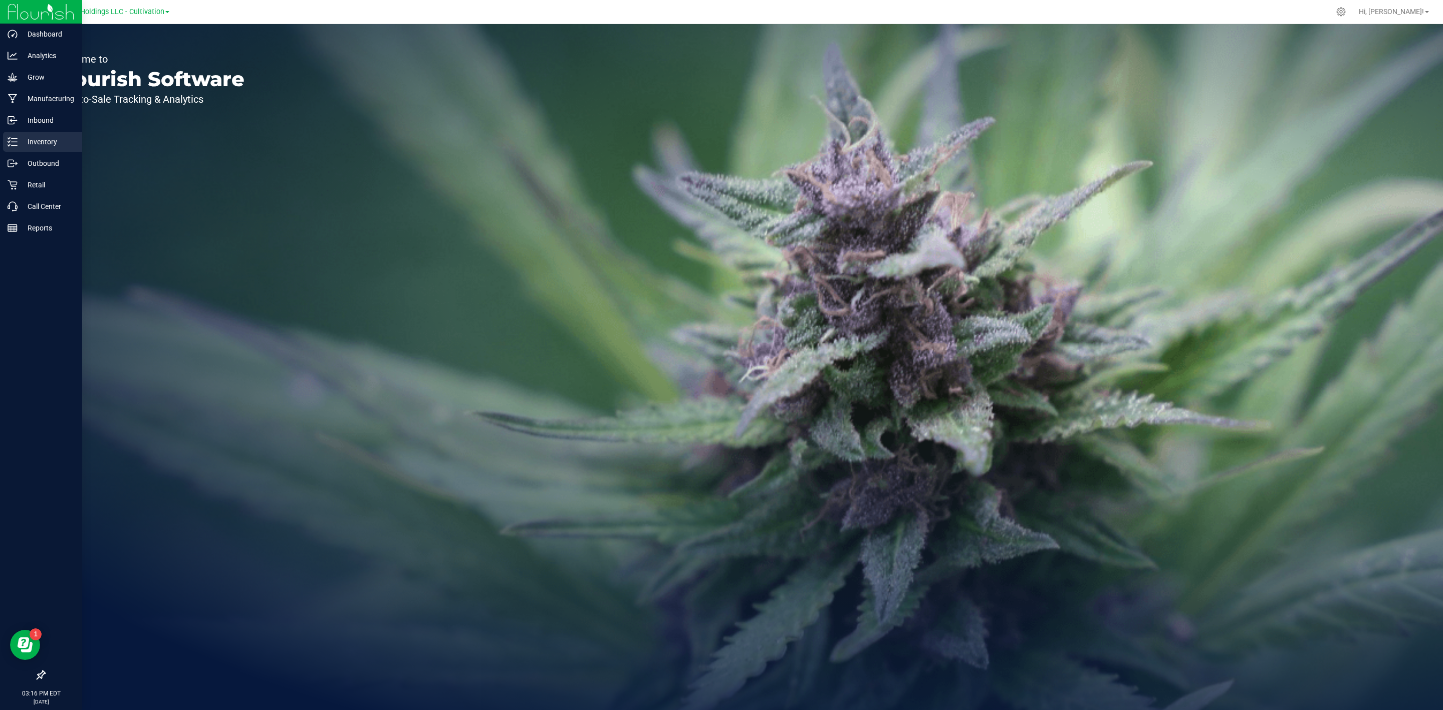
click at [38, 152] on link "Inventory" at bounding box center [41, 143] width 82 height 22
